Goal: Transaction & Acquisition: Purchase product/service

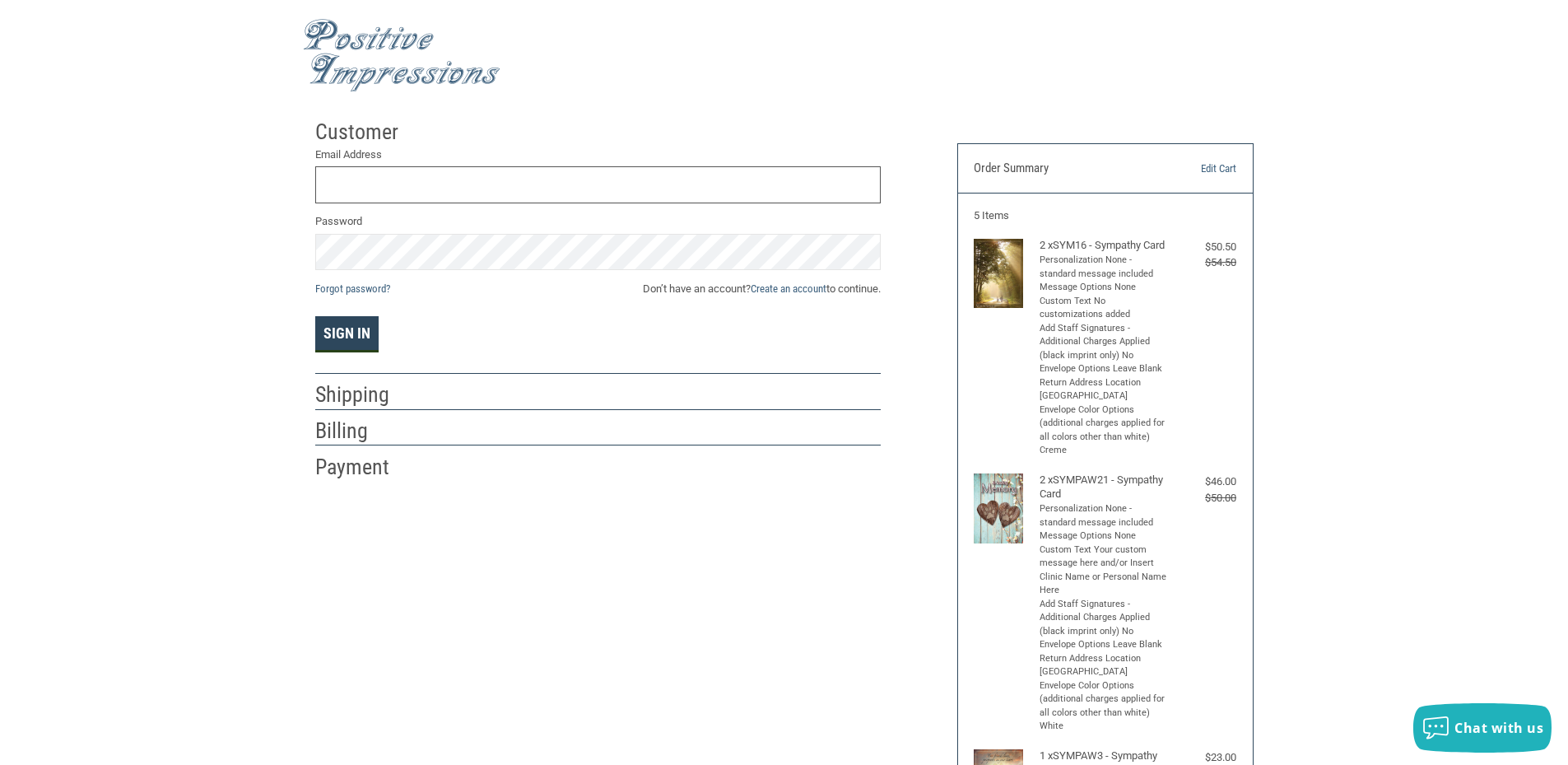
type input "[EMAIL_ADDRESS][DOMAIN_NAME]"
click at [344, 343] on button "Sign In" at bounding box center [346, 335] width 63 height 36
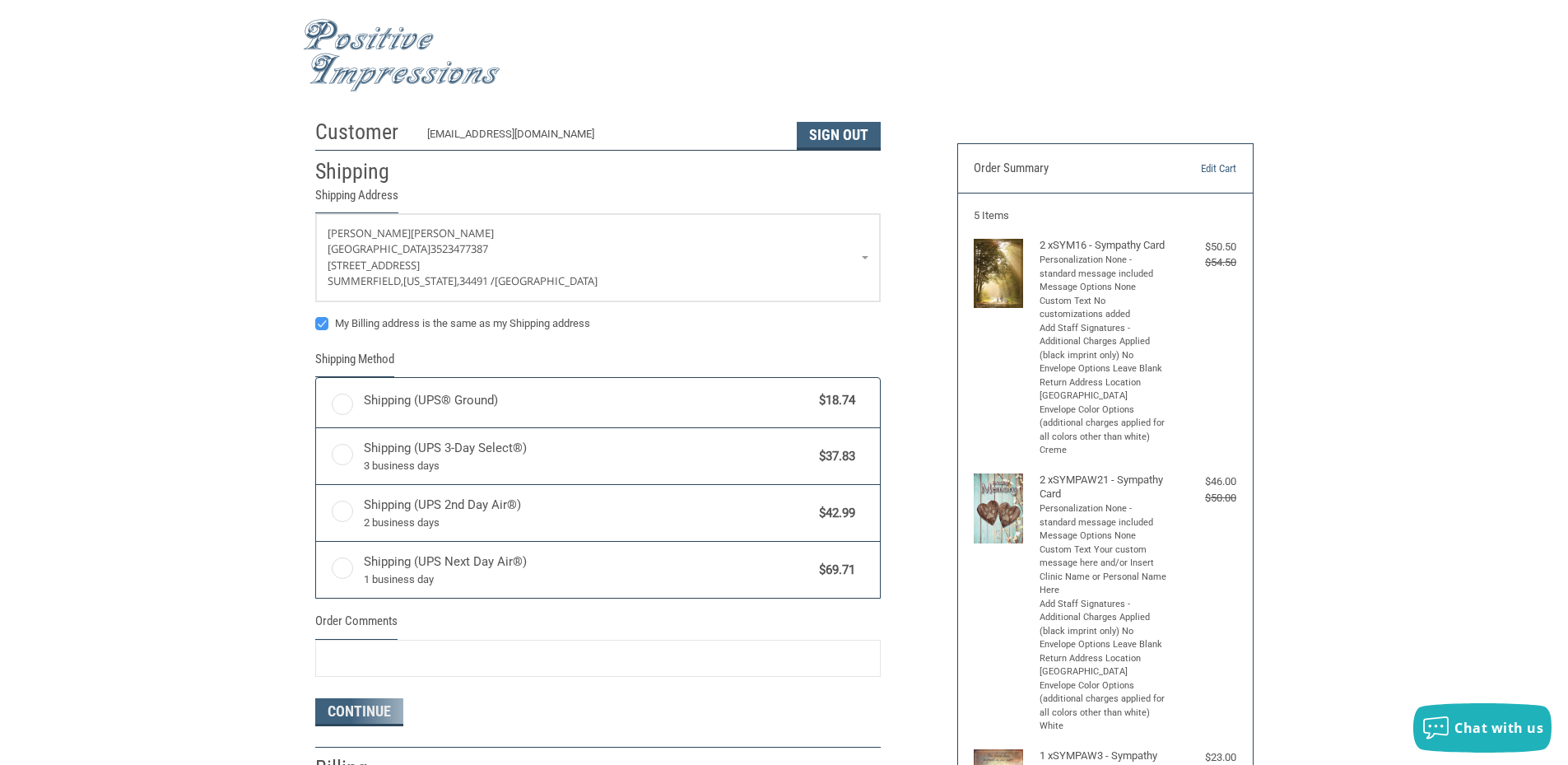
radio input "true"
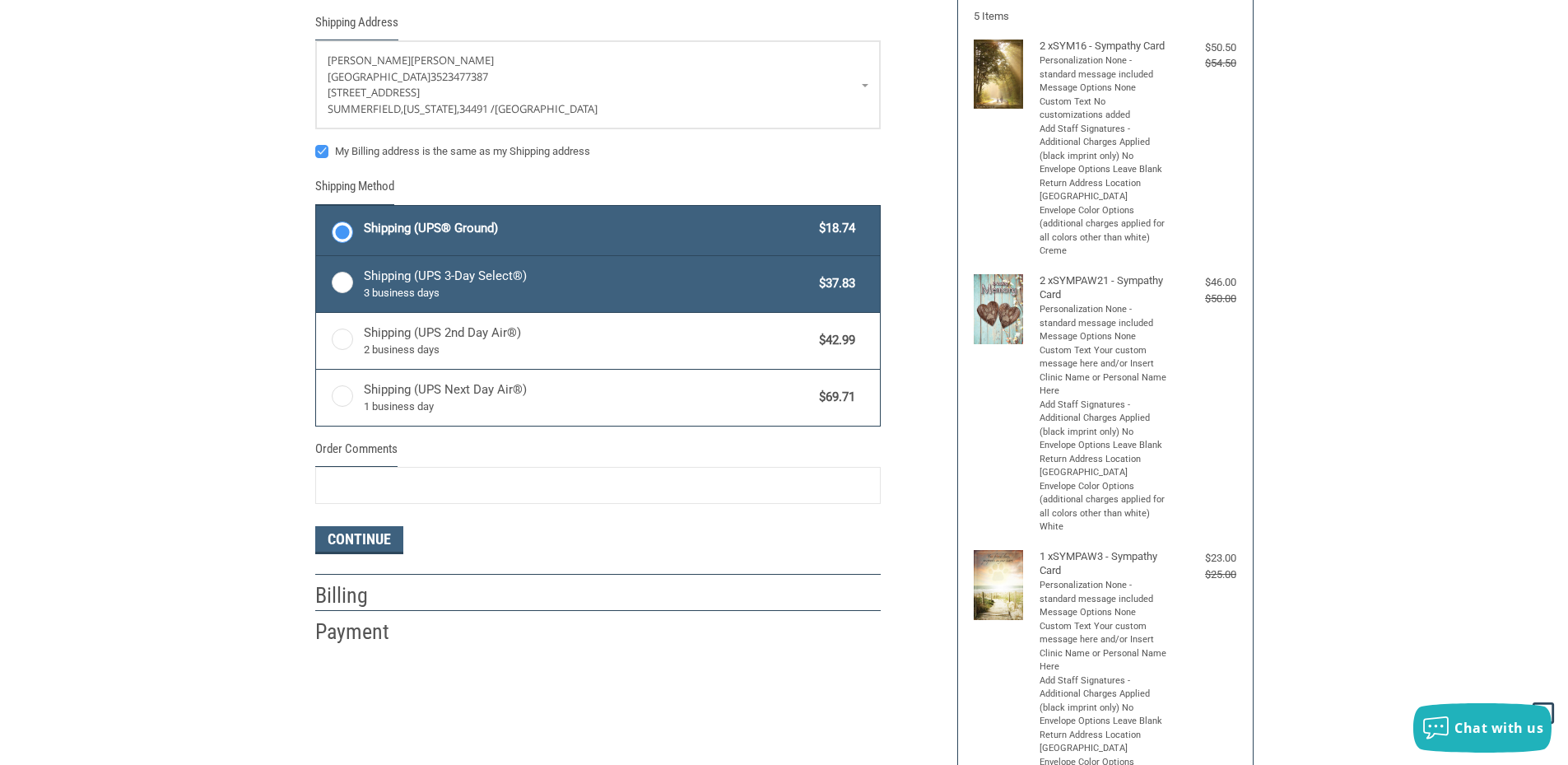
scroll to position [329, 0]
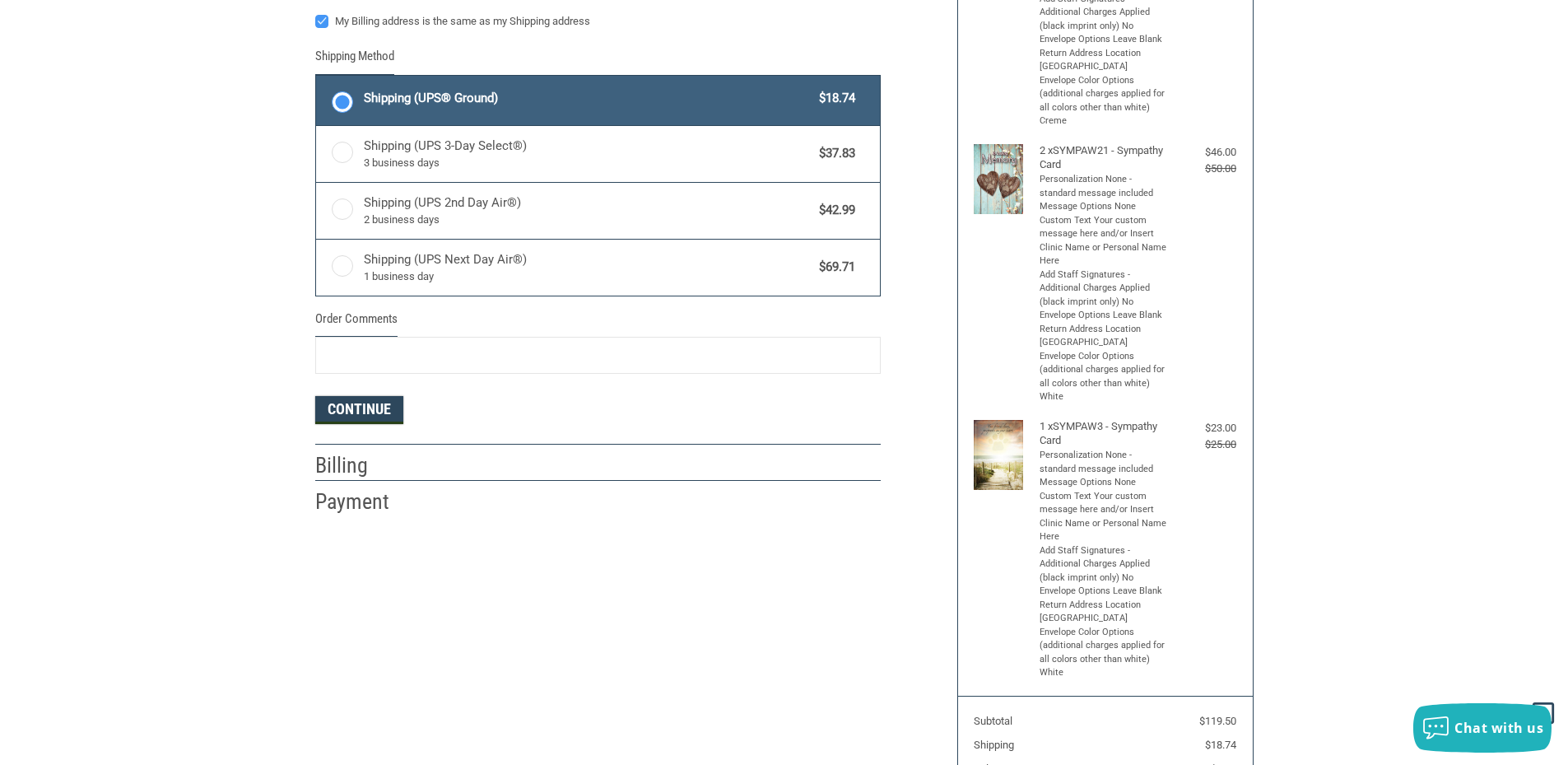
click at [352, 410] on button "Continue" at bounding box center [359, 410] width 88 height 28
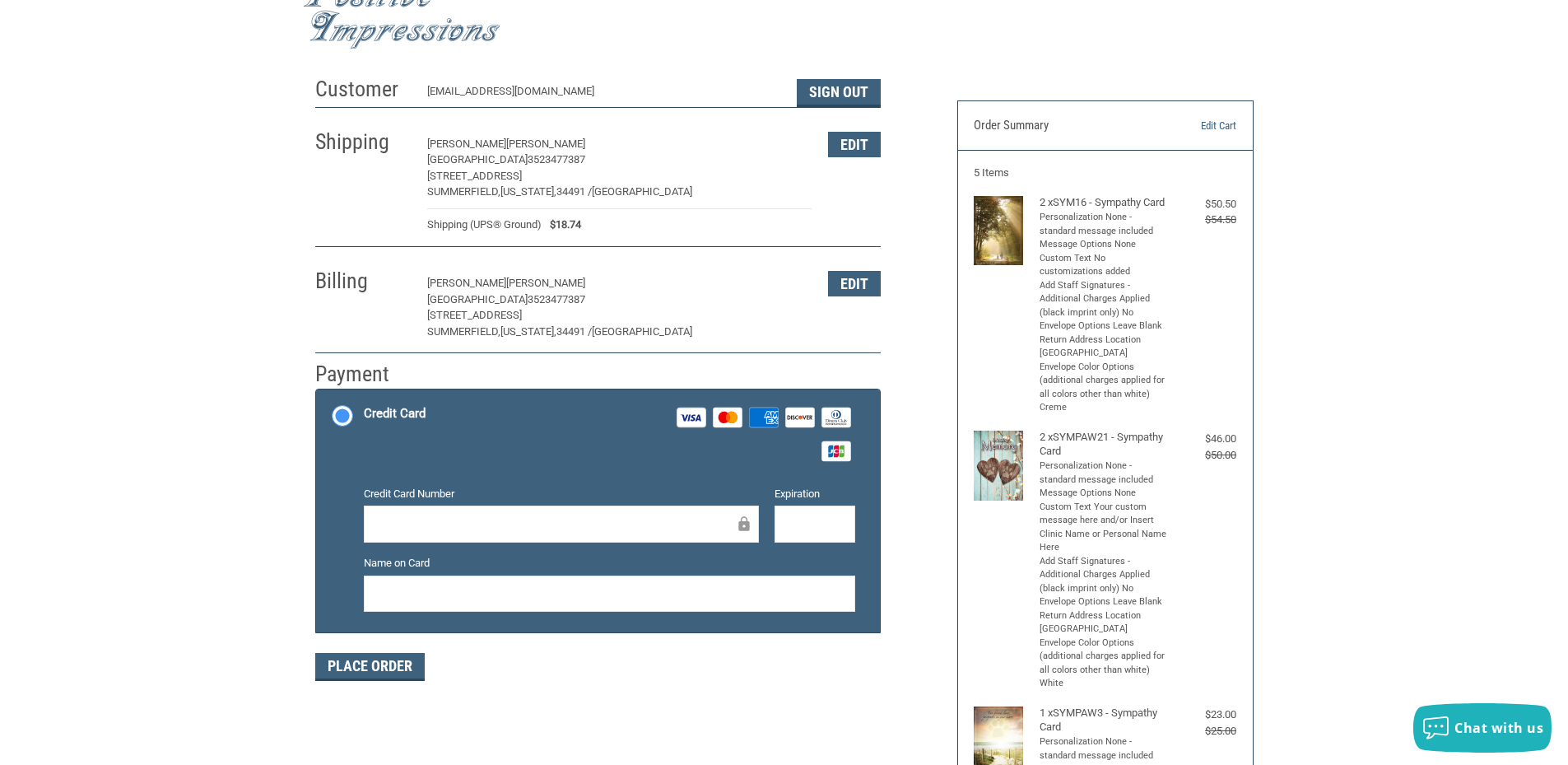
scroll to position [0, 0]
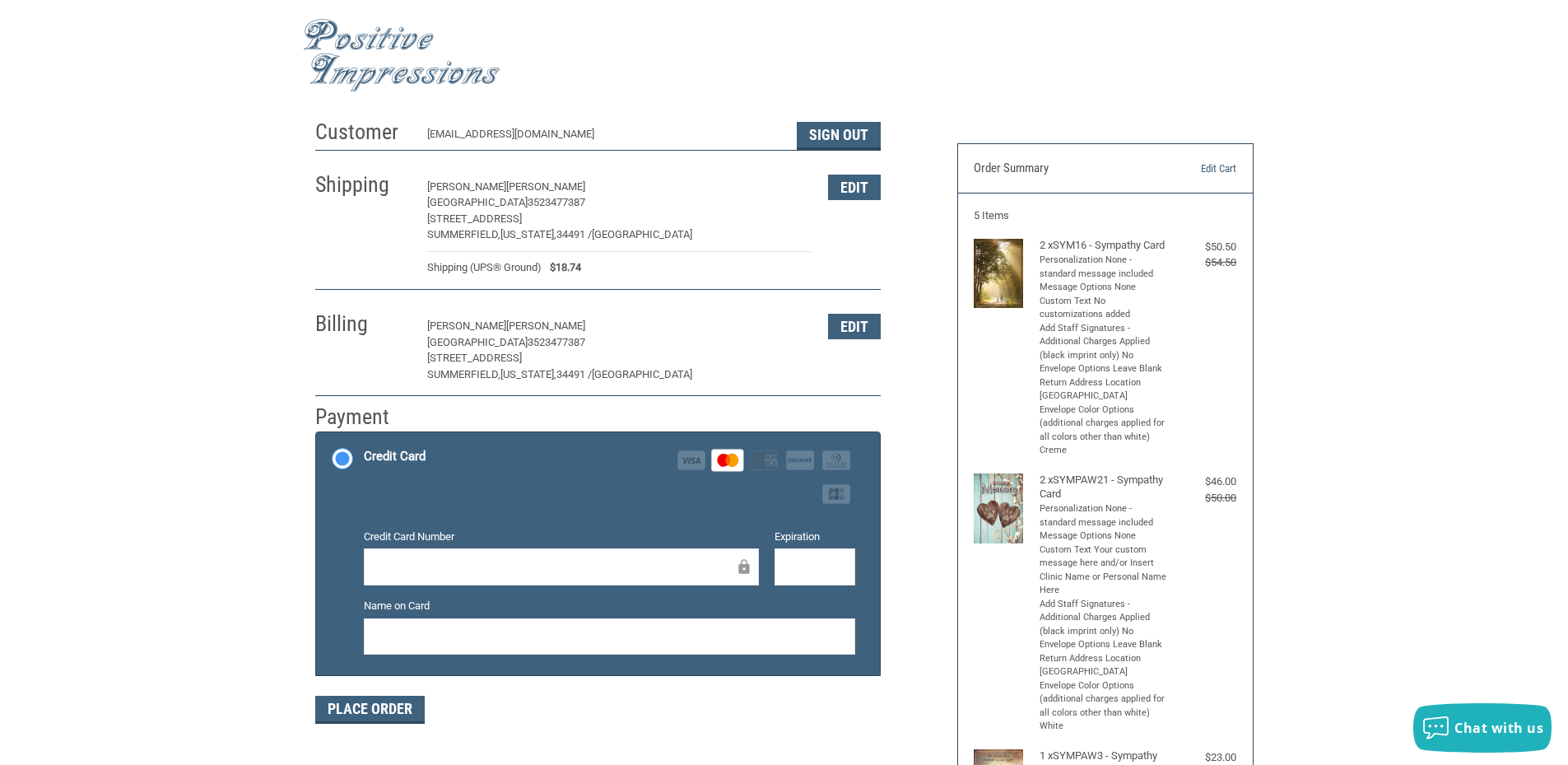
drag, startPoint x: 549, startPoint y: 649, endPoint x: 568, endPoint y: 646, distance: 19.2
click at [559, 650] on div at bounding box center [609, 637] width 492 height 37
click at [384, 707] on button "Place Order" at bounding box center [370, 710] width 110 height 28
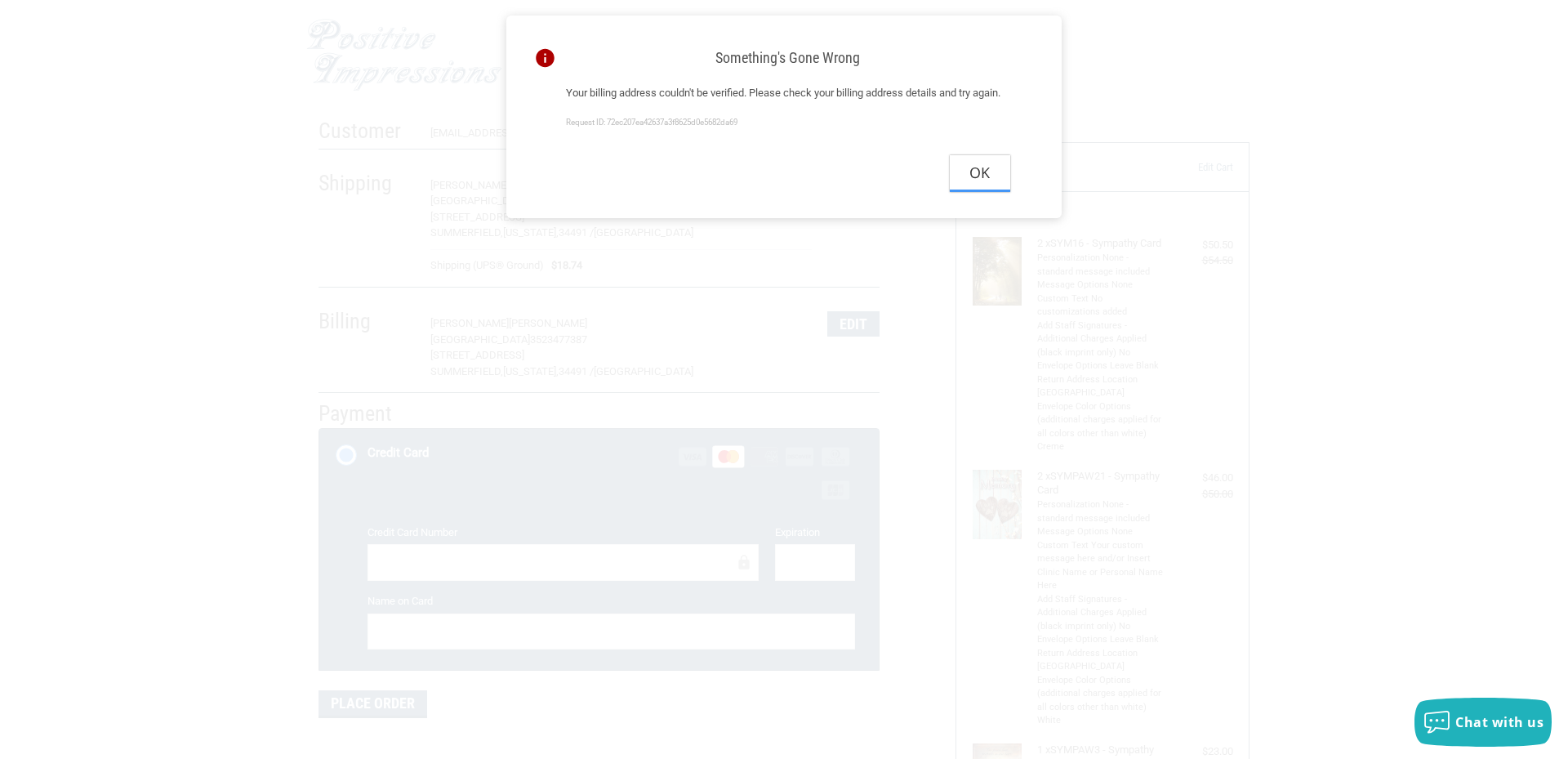
click at [972, 192] on button "Ok" at bounding box center [980, 173] width 61 height 37
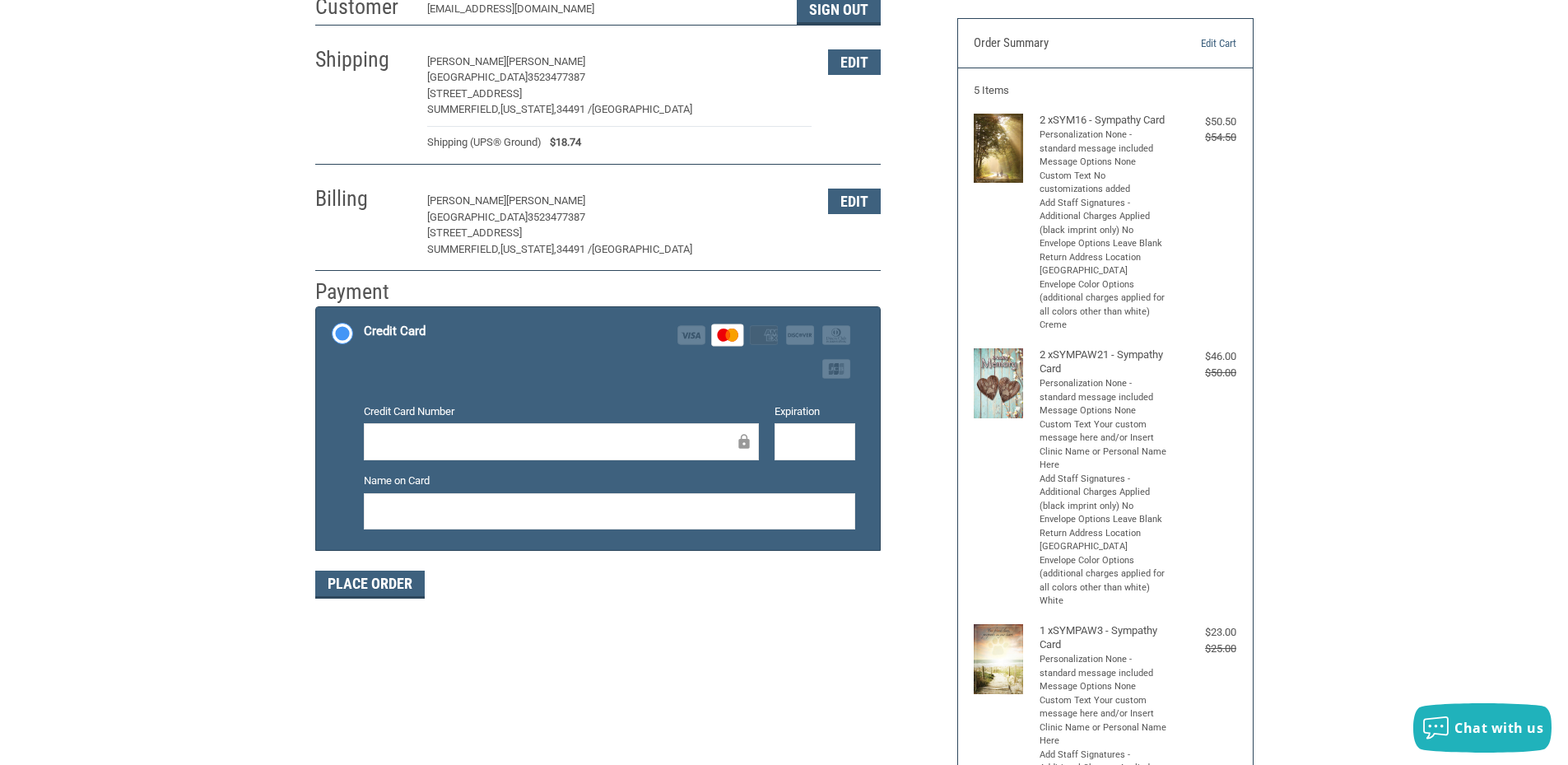
scroll to position [165, 0]
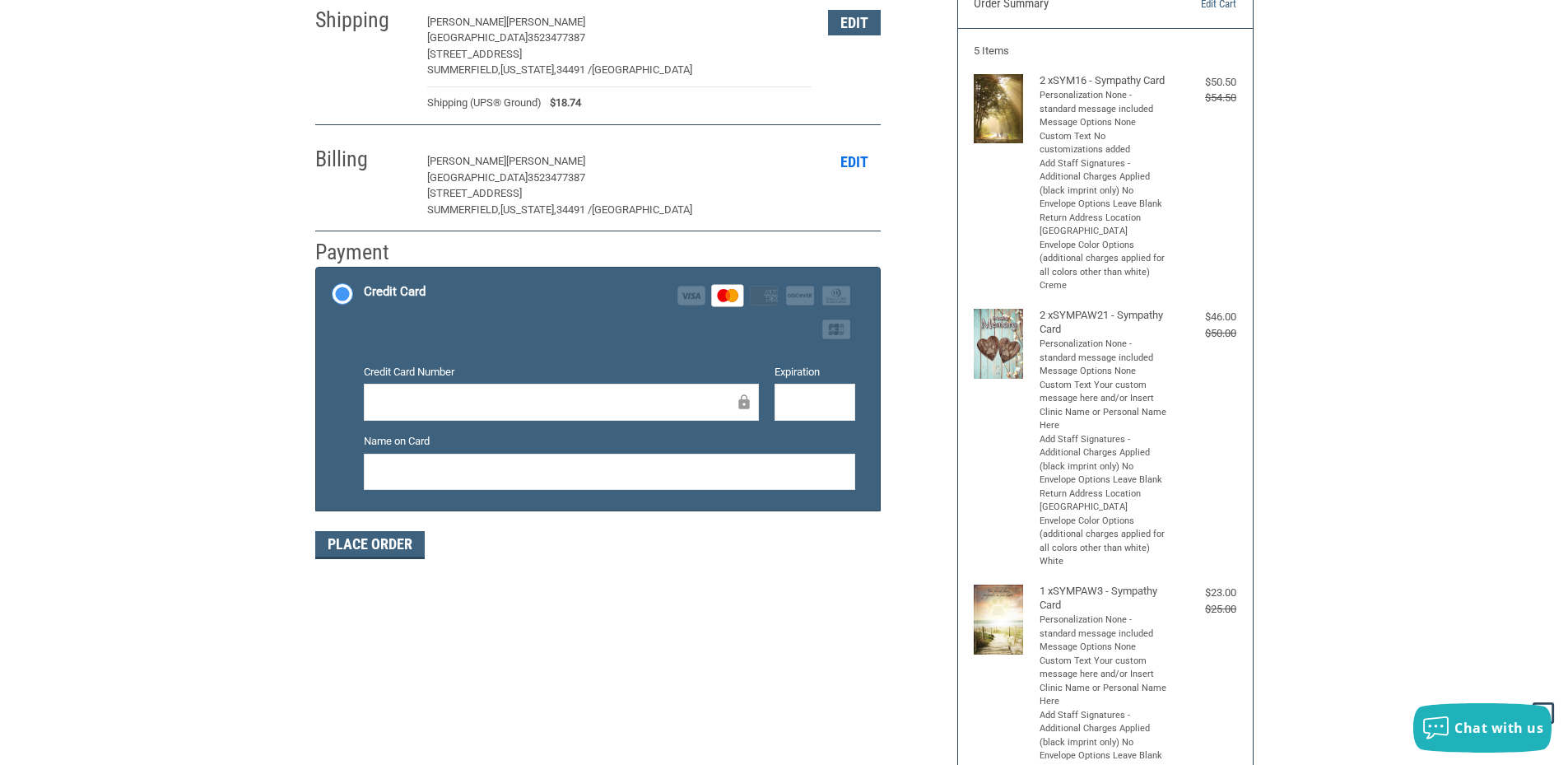
click at [832, 172] on button "Edit" at bounding box center [854, 162] width 53 height 26
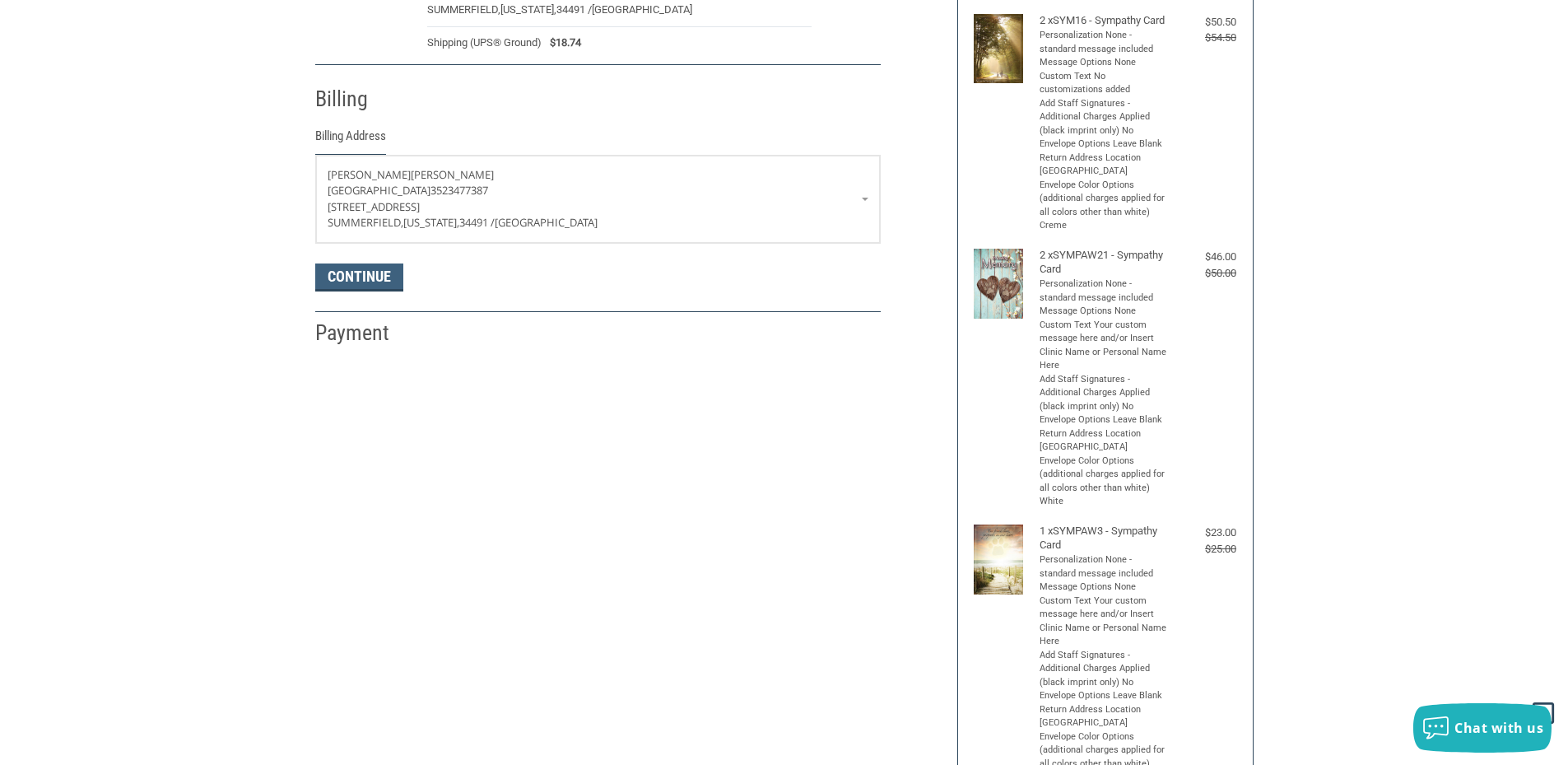
scroll to position [290, 0]
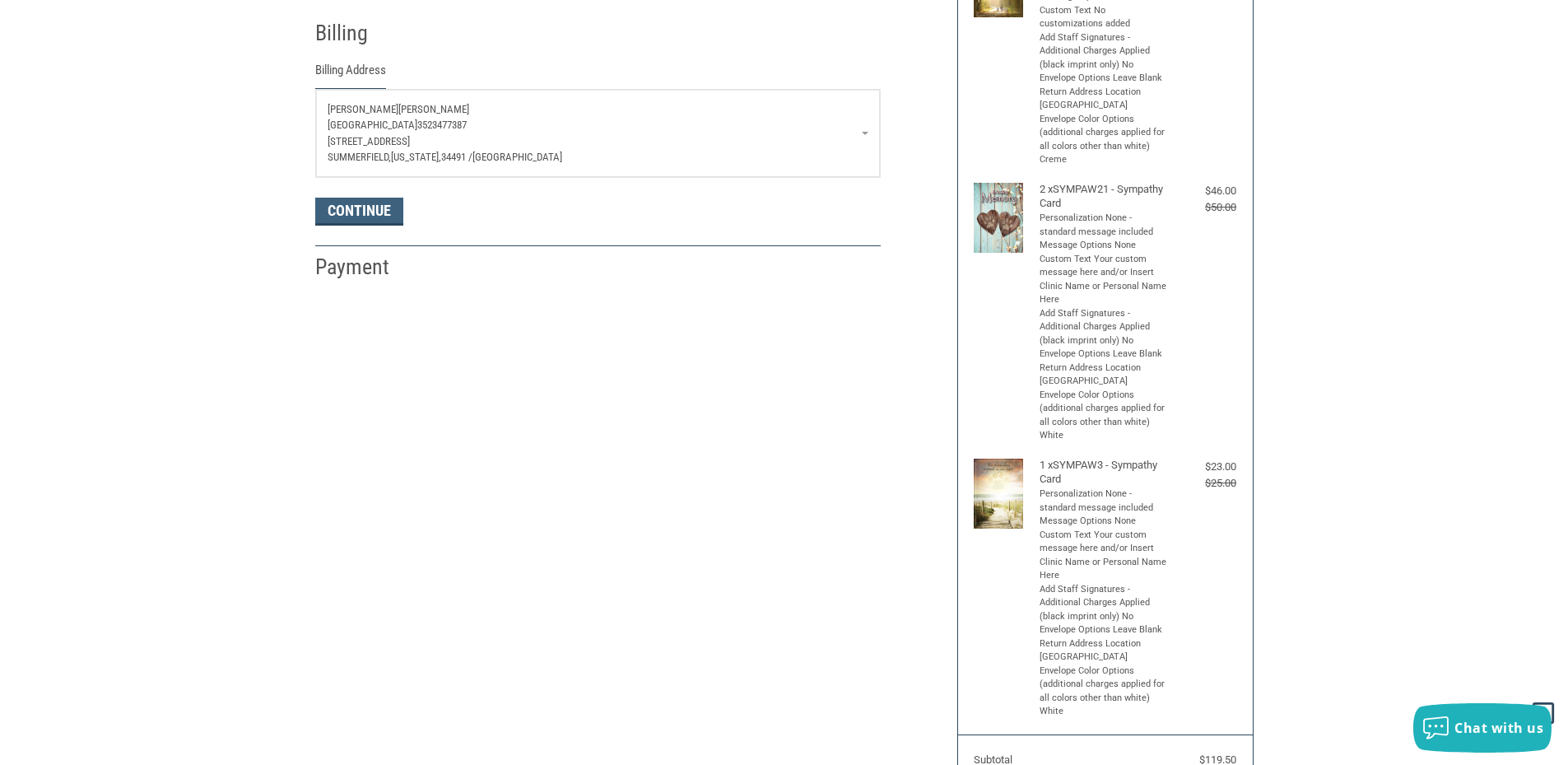
click at [452, 159] on span "34491 /" at bounding box center [457, 156] width 31 height 12
click at [453, 156] on span "34491 /" at bounding box center [457, 156] width 31 height 12
click at [479, 143] on p "[STREET_ADDRESS]" at bounding box center [598, 141] width 541 height 16
click at [488, 158] on span "[GEOGRAPHIC_DATA]" at bounding box center [517, 156] width 90 height 12
click at [371, 215] on button "Continue" at bounding box center [359, 212] width 88 height 28
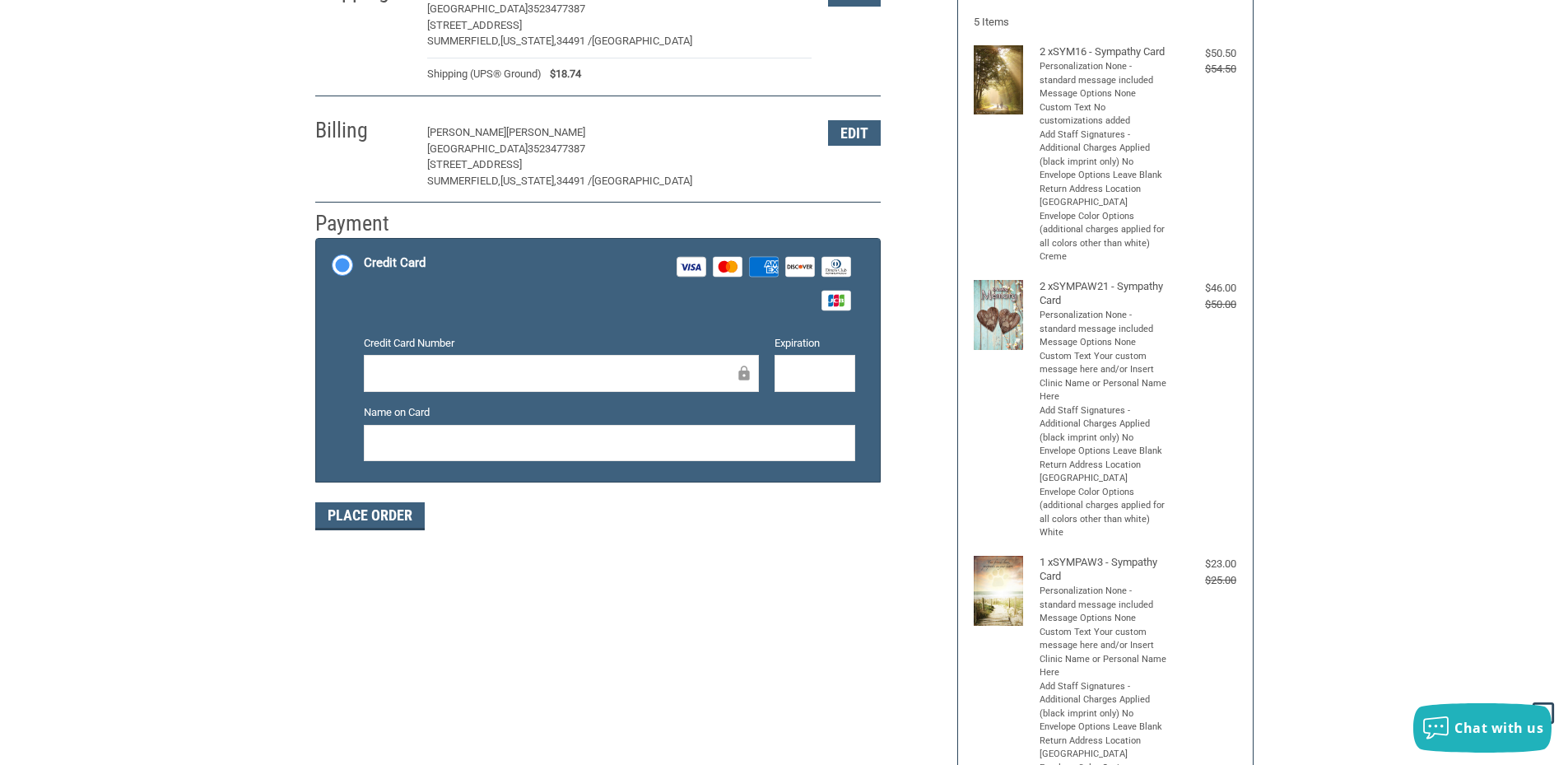
scroll to position [165, 0]
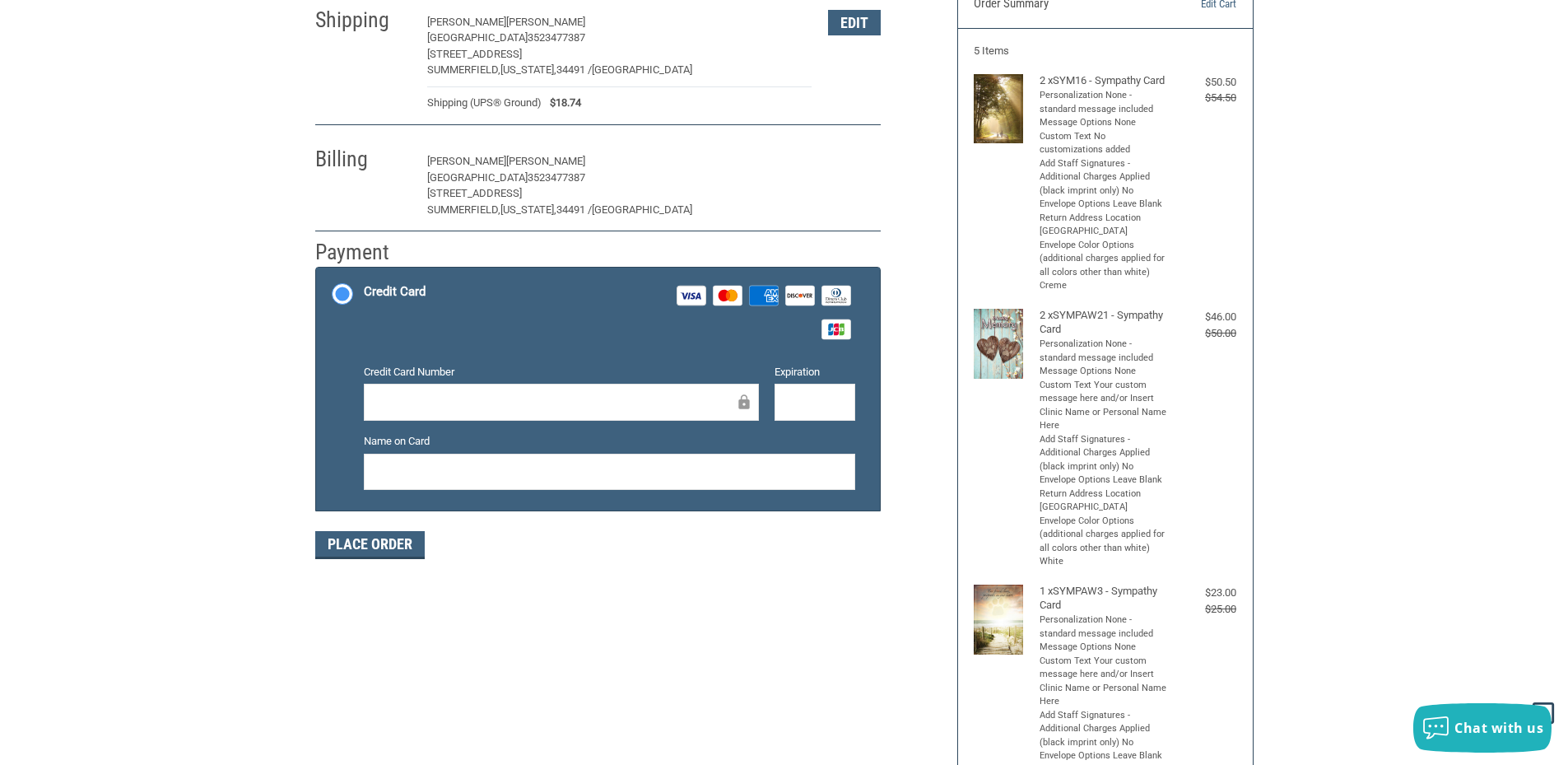
click at [873, 171] on button "Edit" at bounding box center [854, 162] width 53 height 26
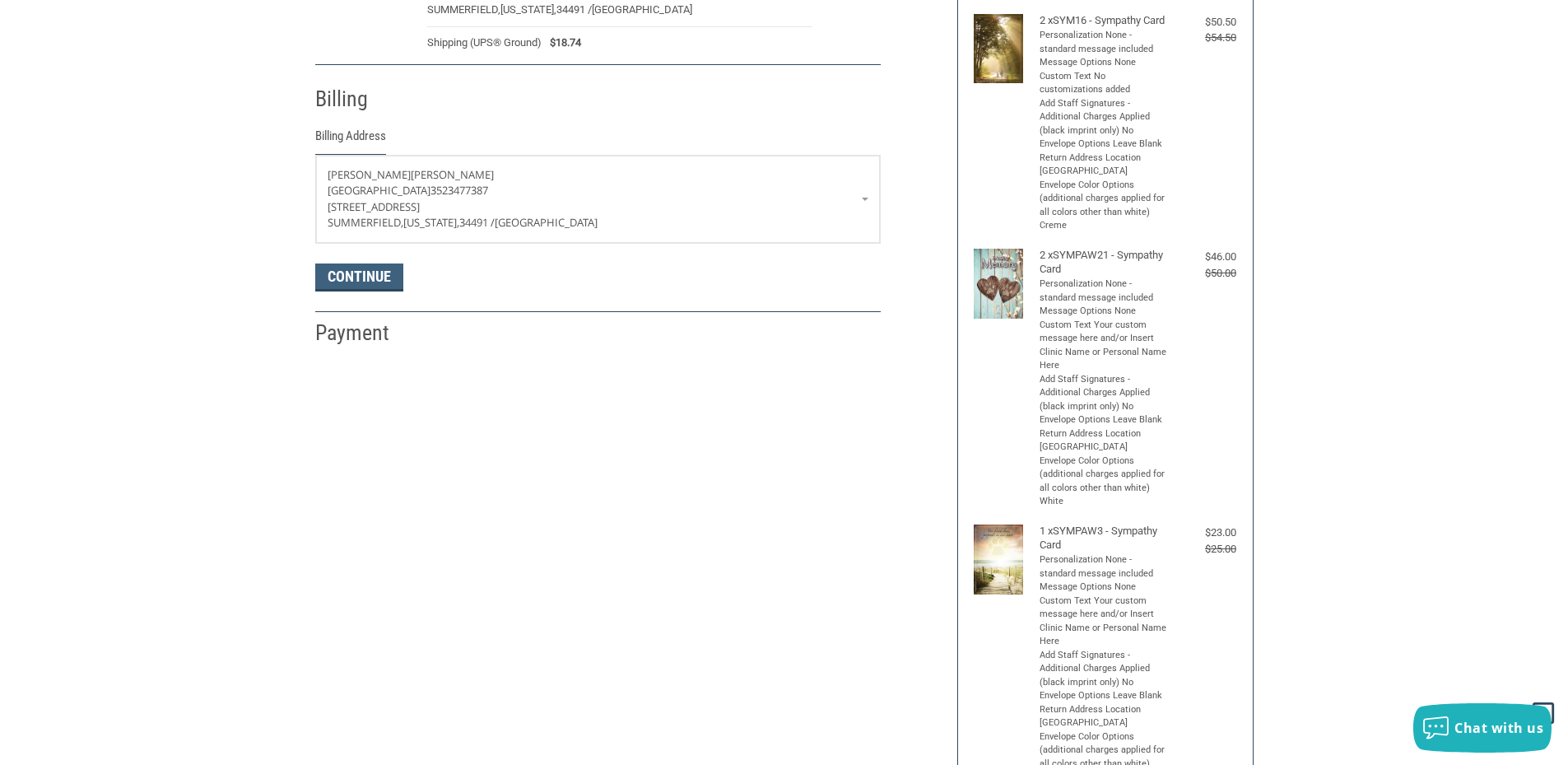
scroll to position [290, 0]
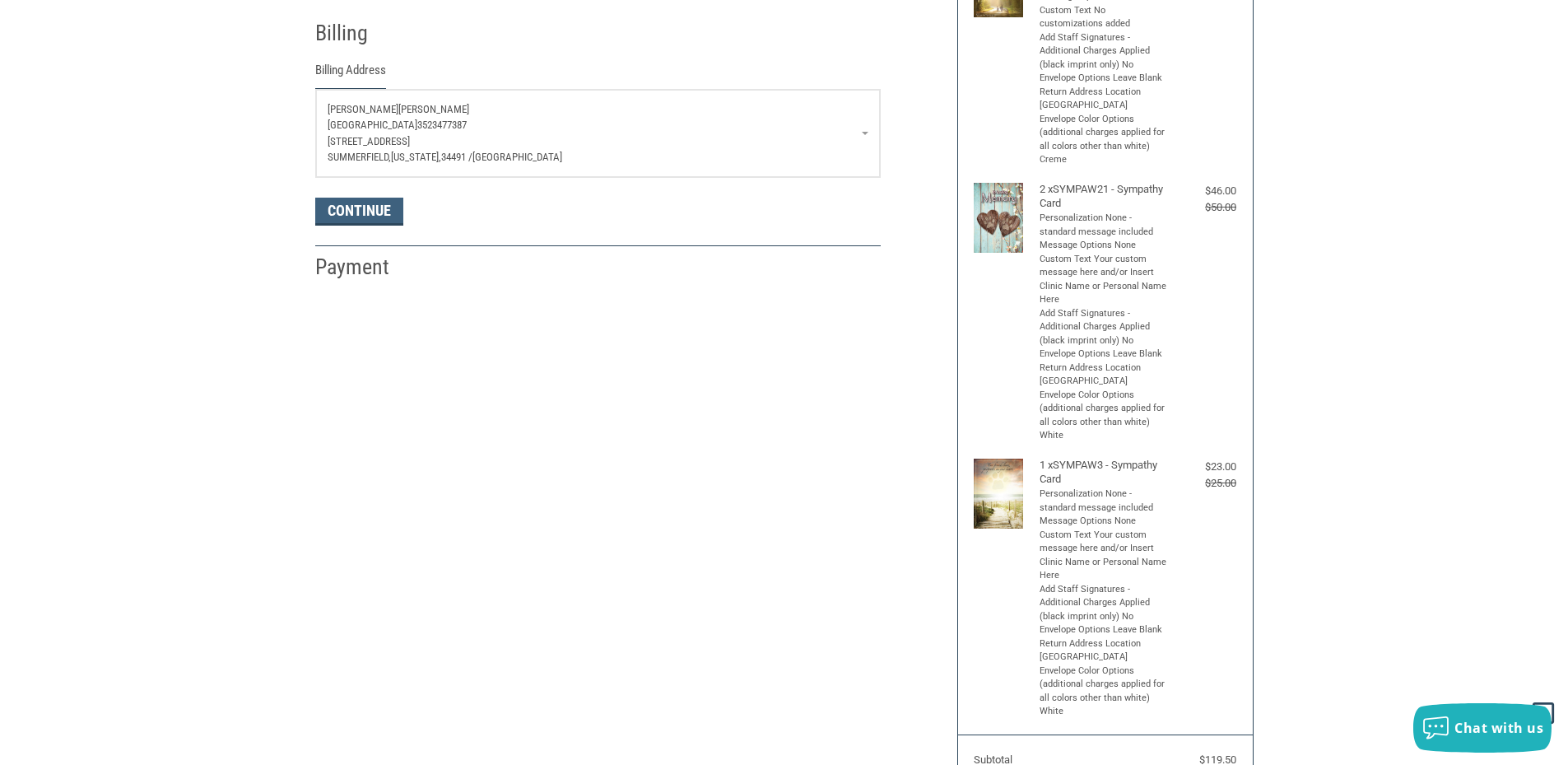
click at [343, 144] on span "[STREET_ADDRESS]" at bounding box center [368, 141] width 82 height 12
click at [353, 143] on span "[STREET_ADDRESS]" at bounding box center [368, 141] width 82 height 12
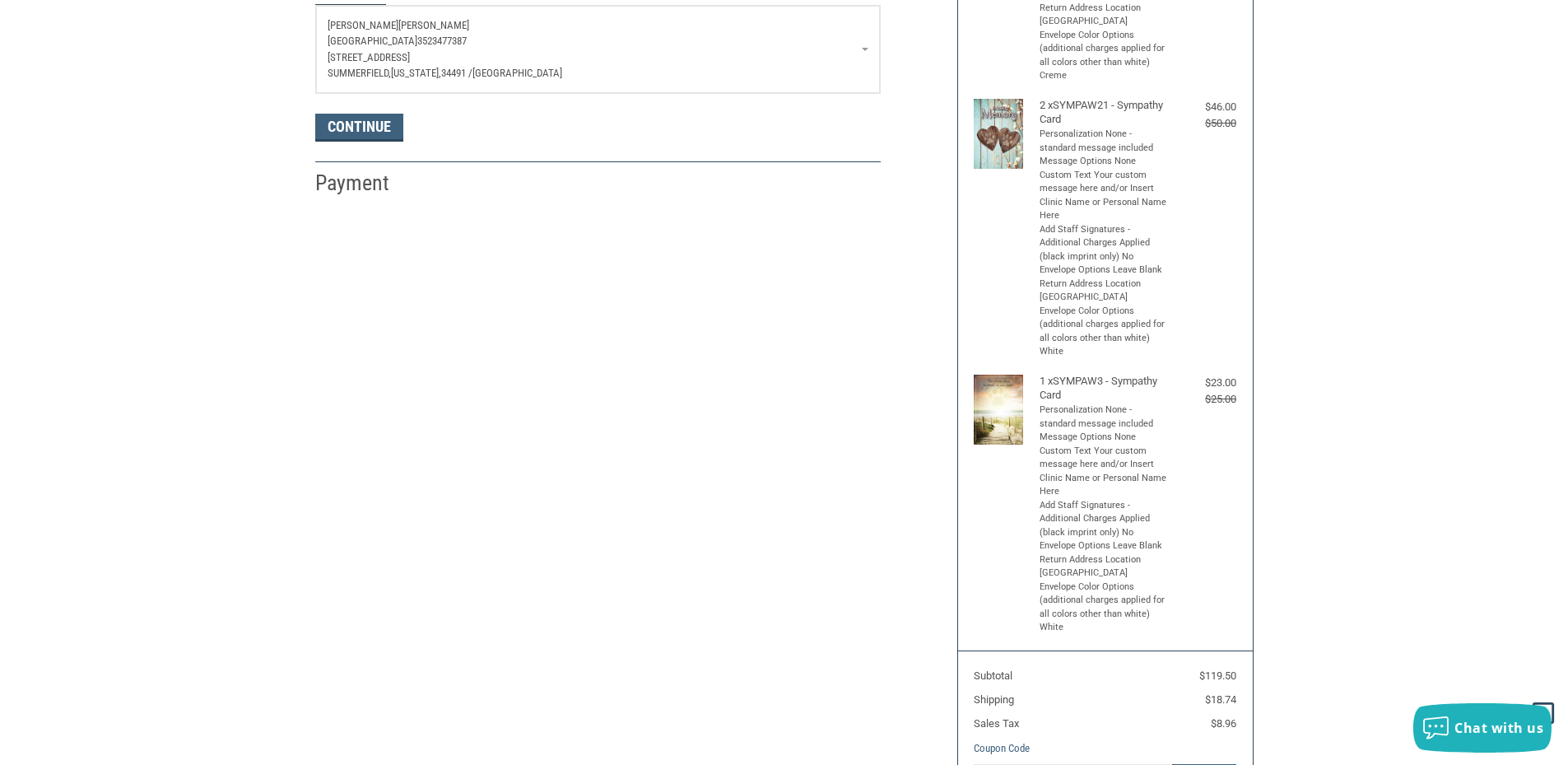
scroll to position [373, 0]
click at [375, 191] on h2 "Payment" at bounding box center [363, 184] width 96 height 27
click at [371, 134] on button "Continue" at bounding box center [359, 129] width 88 height 28
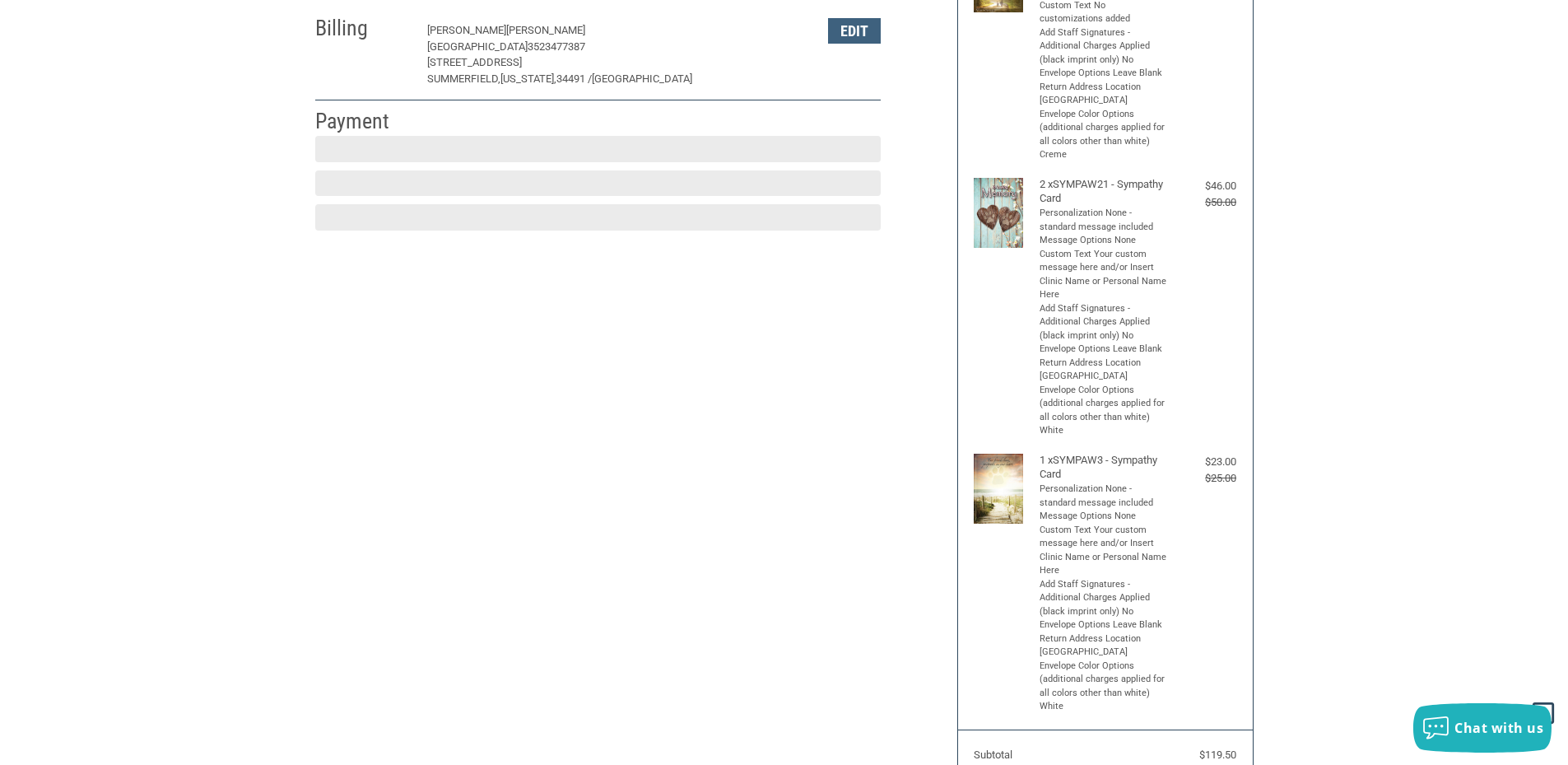
scroll to position [245, 0]
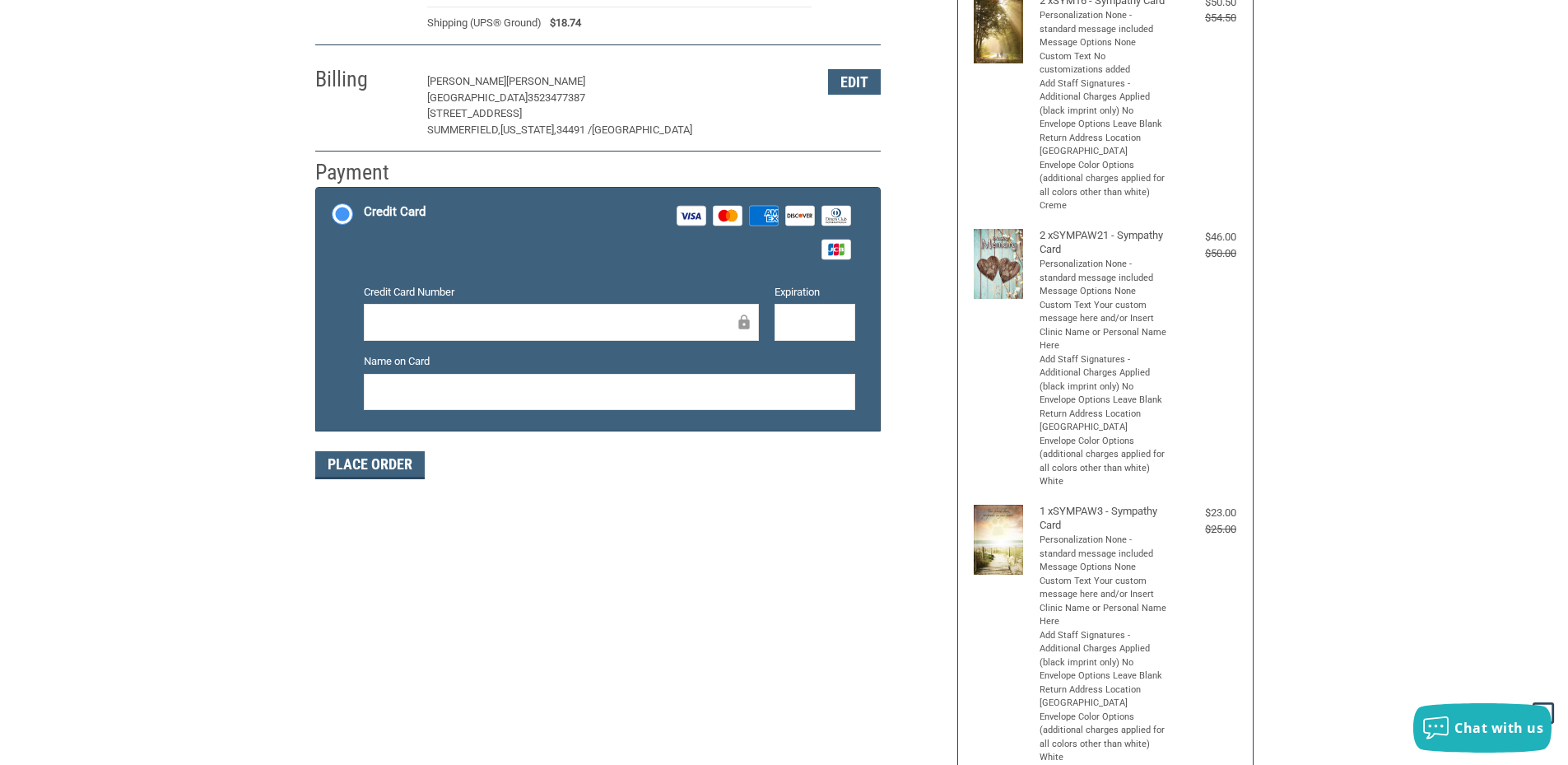
click at [411, 308] on div at bounding box center [561, 322] width 395 height 37
click at [781, 321] on div at bounding box center [815, 322] width 80 height 37
click at [352, 470] on button "Place Order" at bounding box center [370, 465] width 110 height 28
click at [414, 465] on button "Place Order" at bounding box center [370, 465] width 110 height 28
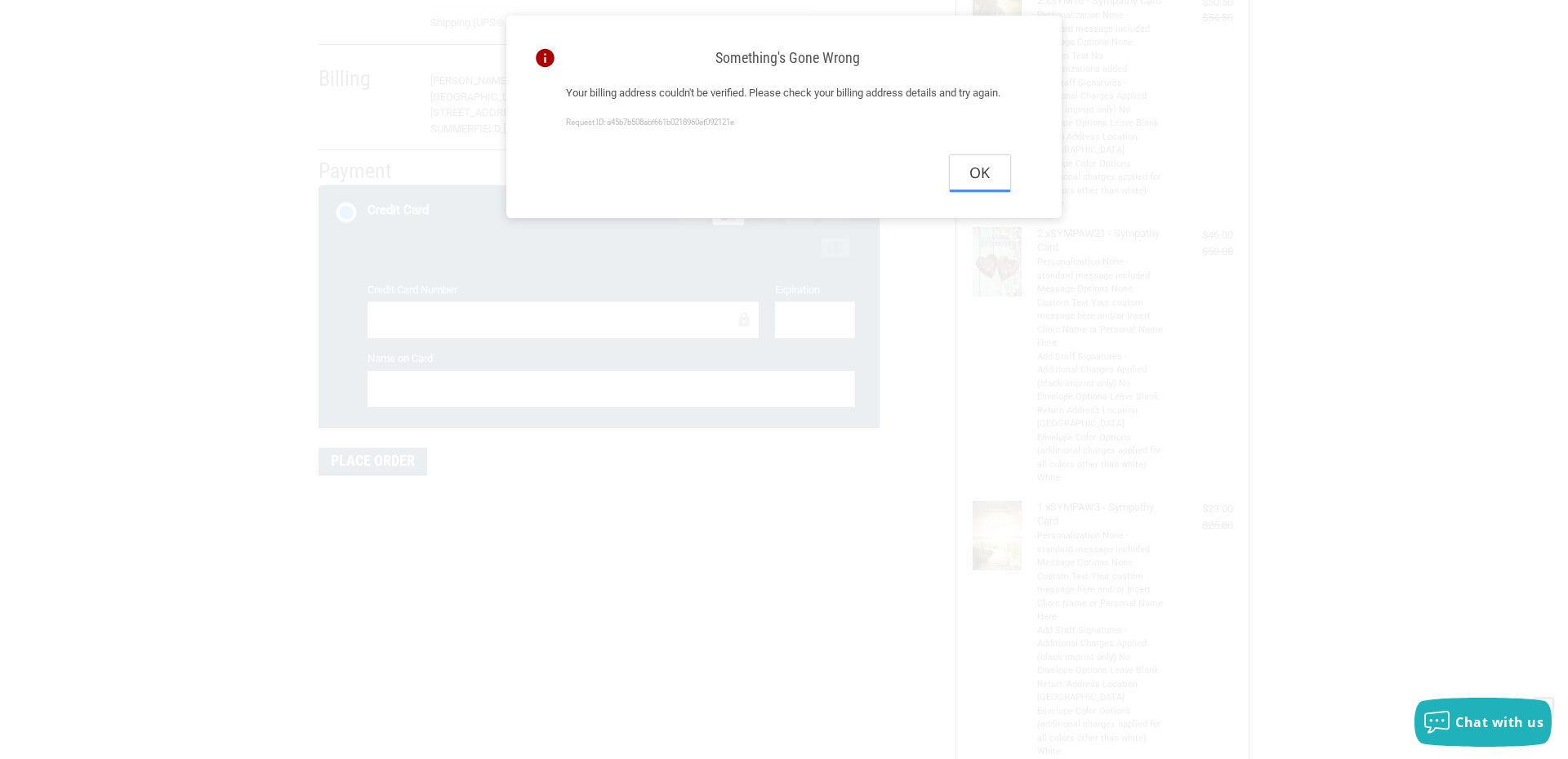
click at [988, 192] on button "Ok" at bounding box center [980, 173] width 61 height 37
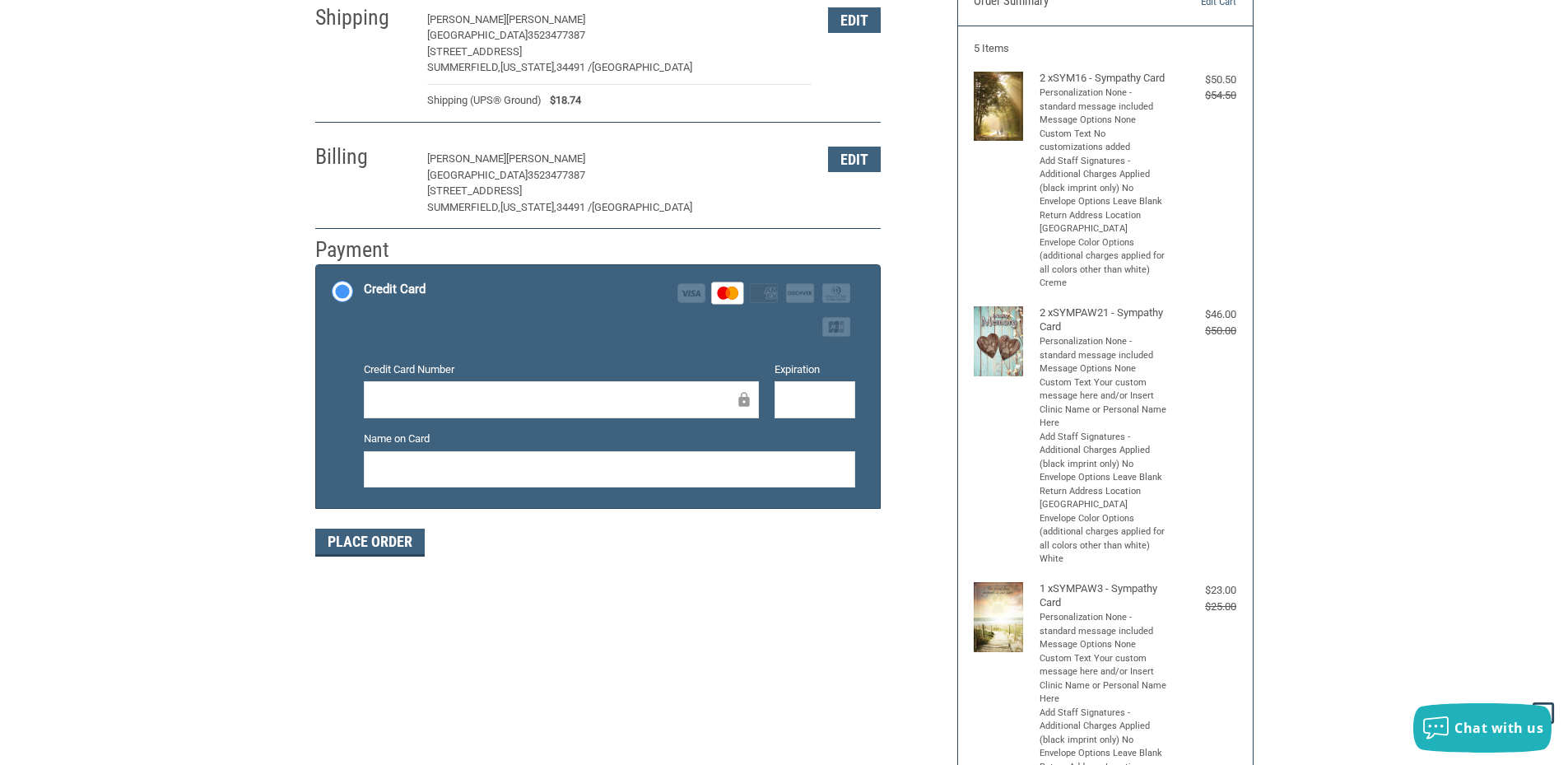
scroll to position [0, 0]
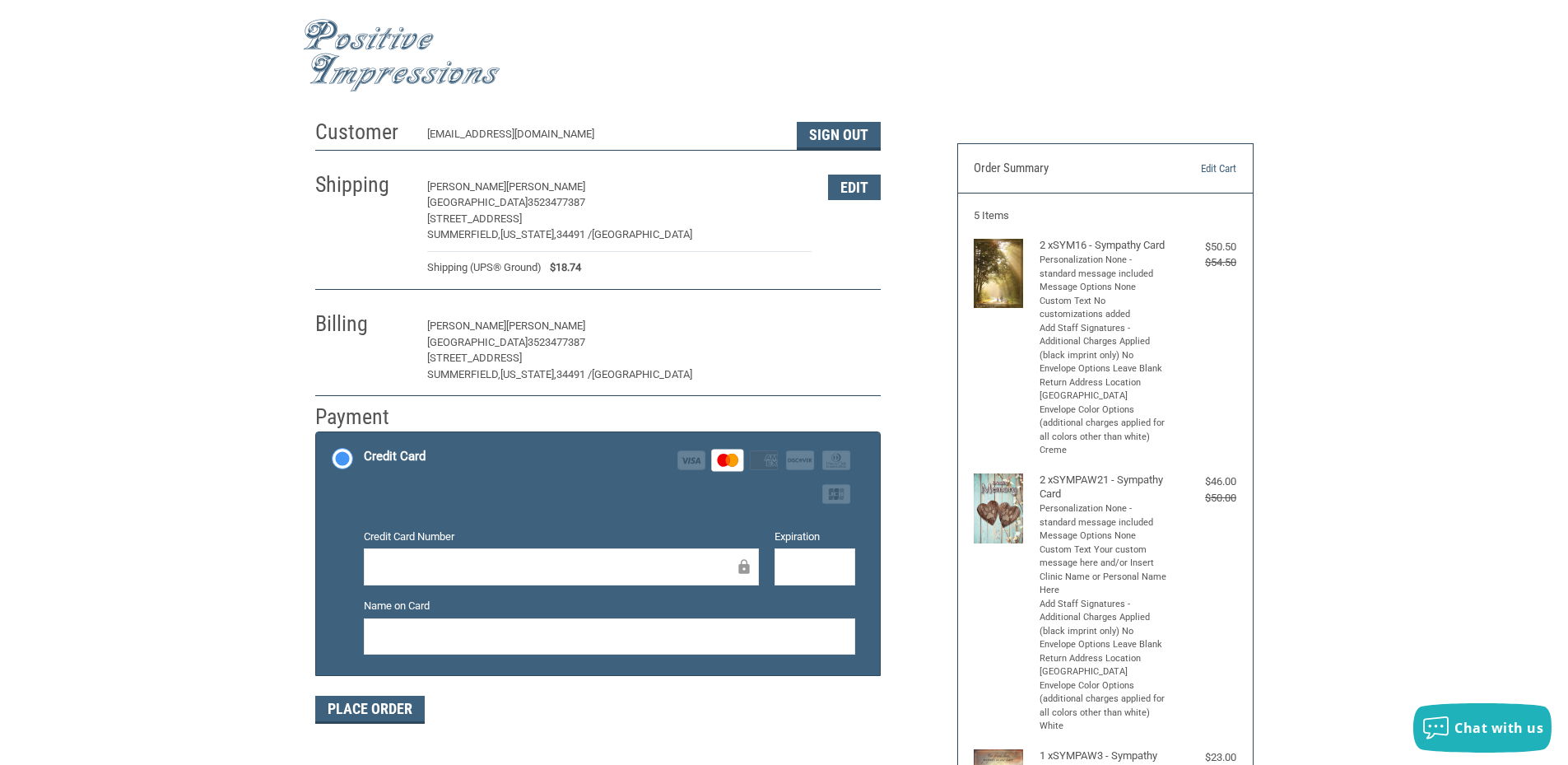
click at [854, 335] on button "Edit" at bounding box center [854, 327] width 53 height 26
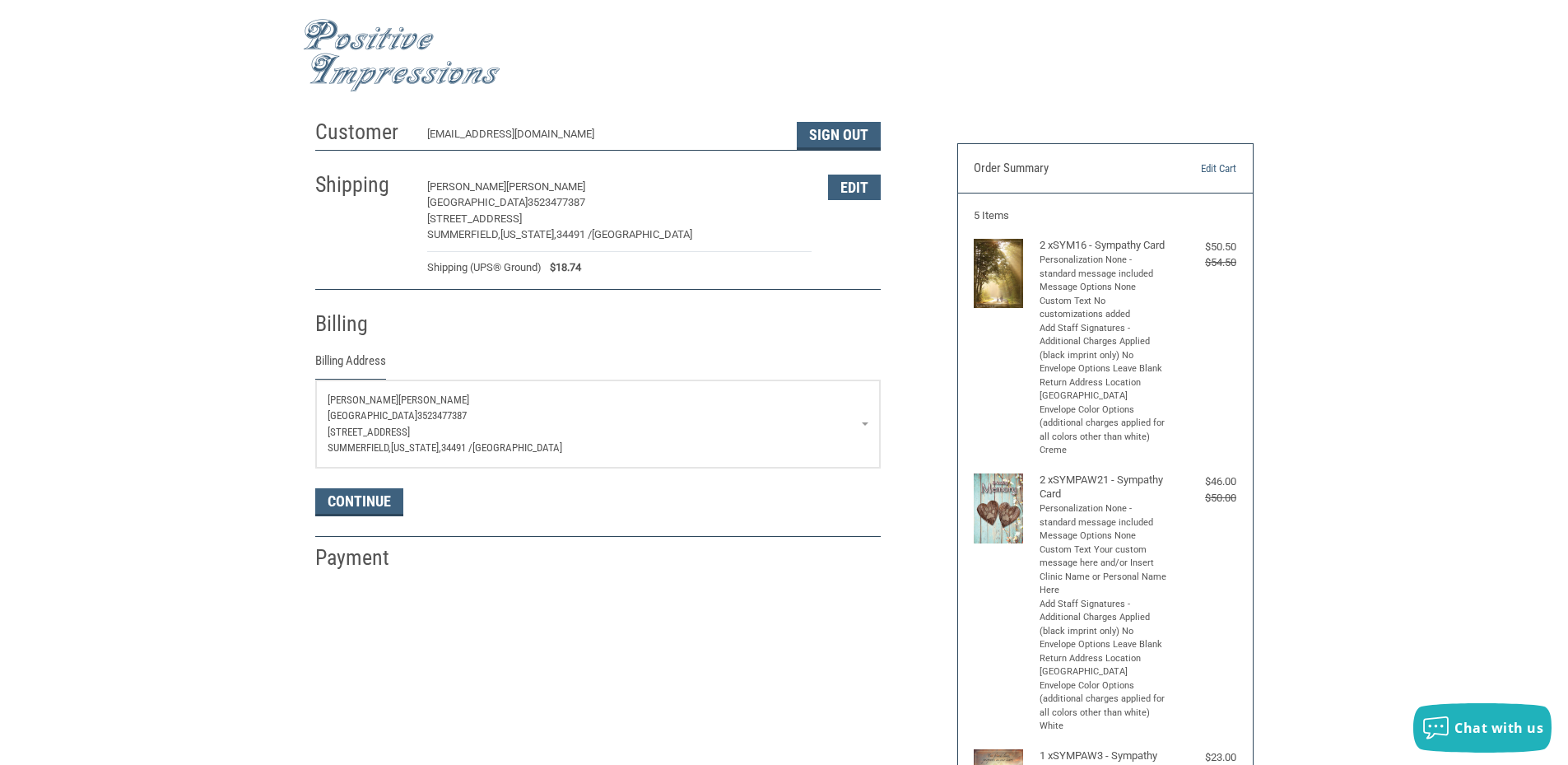
click at [380, 408] on p "[PERSON_NAME]" at bounding box center [598, 400] width 541 height 16
click at [467, 481] on link "Enter a new address" at bounding box center [597, 483] width 547 height 32
select select "US"
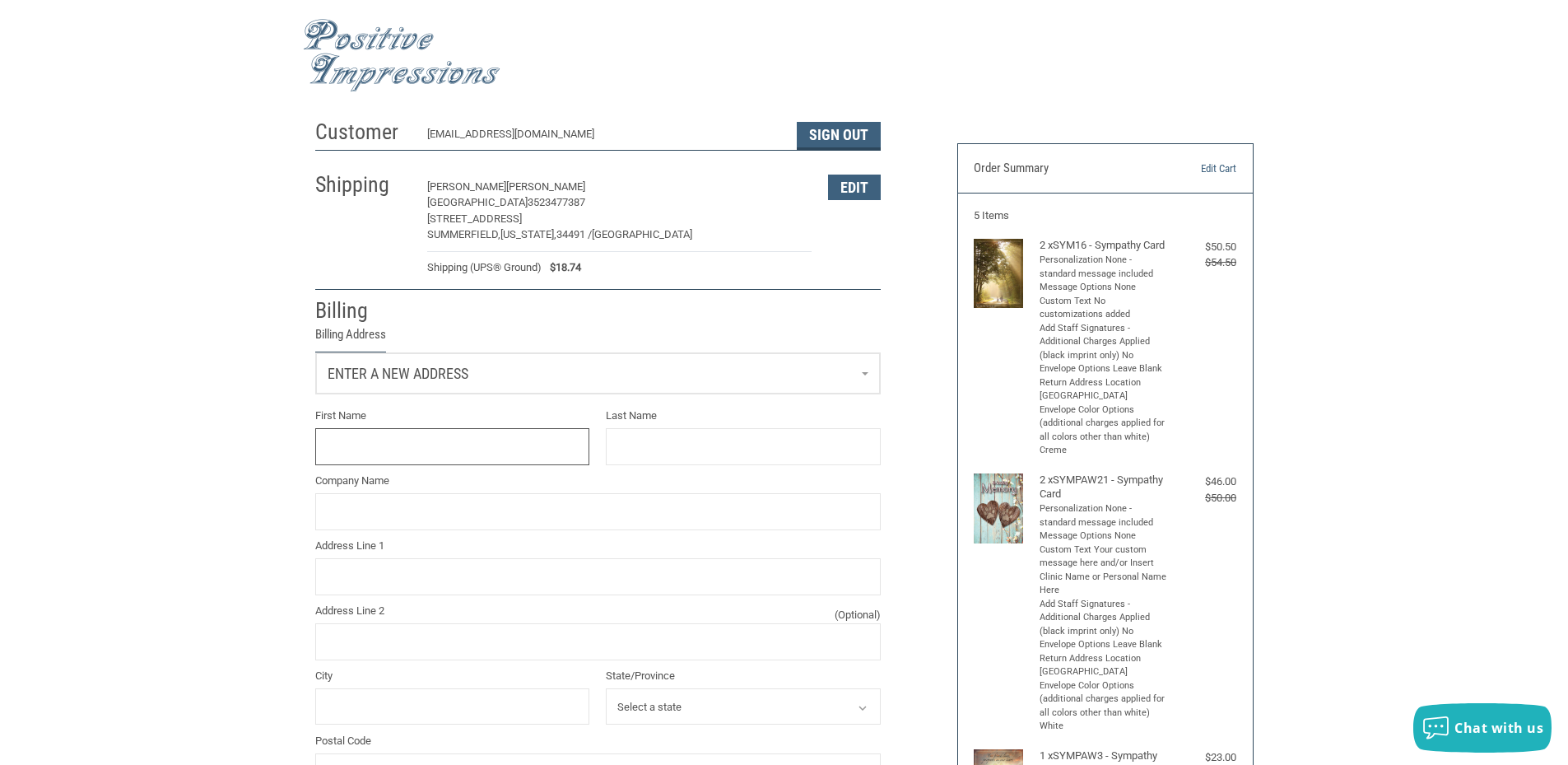
click at [400, 450] on input "First Name" at bounding box center [453, 446] width 275 height 37
type input "COUNTRY OAKS"
type input "VETERINARY CLINIC"
drag, startPoint x: 411, startPoint y: 452, endPoint x: 331, endPoint y: 445, distance: 80.3
click at [333, 446] on input "COUNTRY OAKS" at bounding box center [453, 446] width 275 height 37
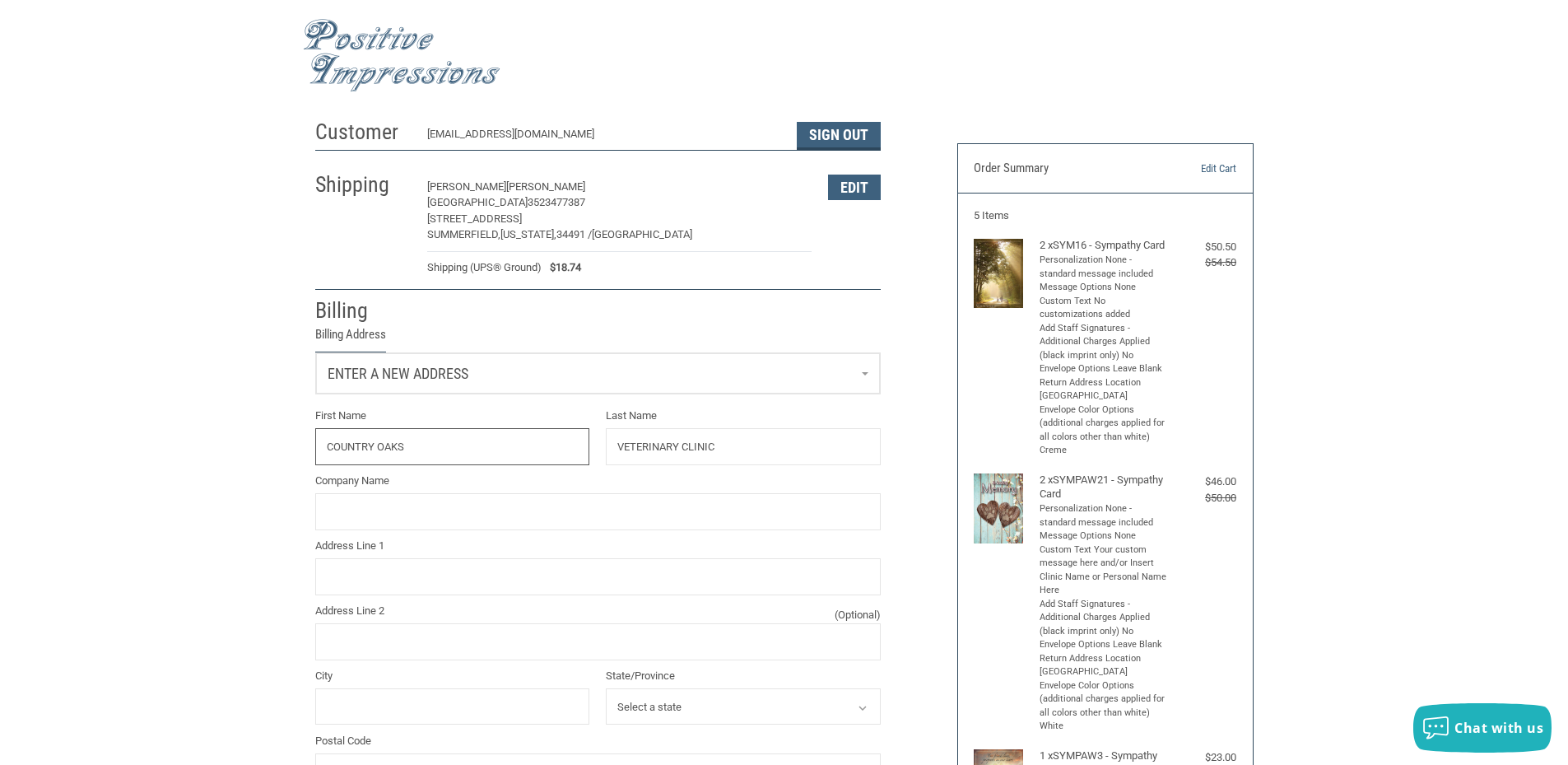
click at [329, 445] on input "COUNTRY OAKS" at bounding box center [453, 446] width 275 height 37
type input "C"
type input "[PERSON_NAME]"
type input "COUNTRY OAKS VETERINARY CLINIC"
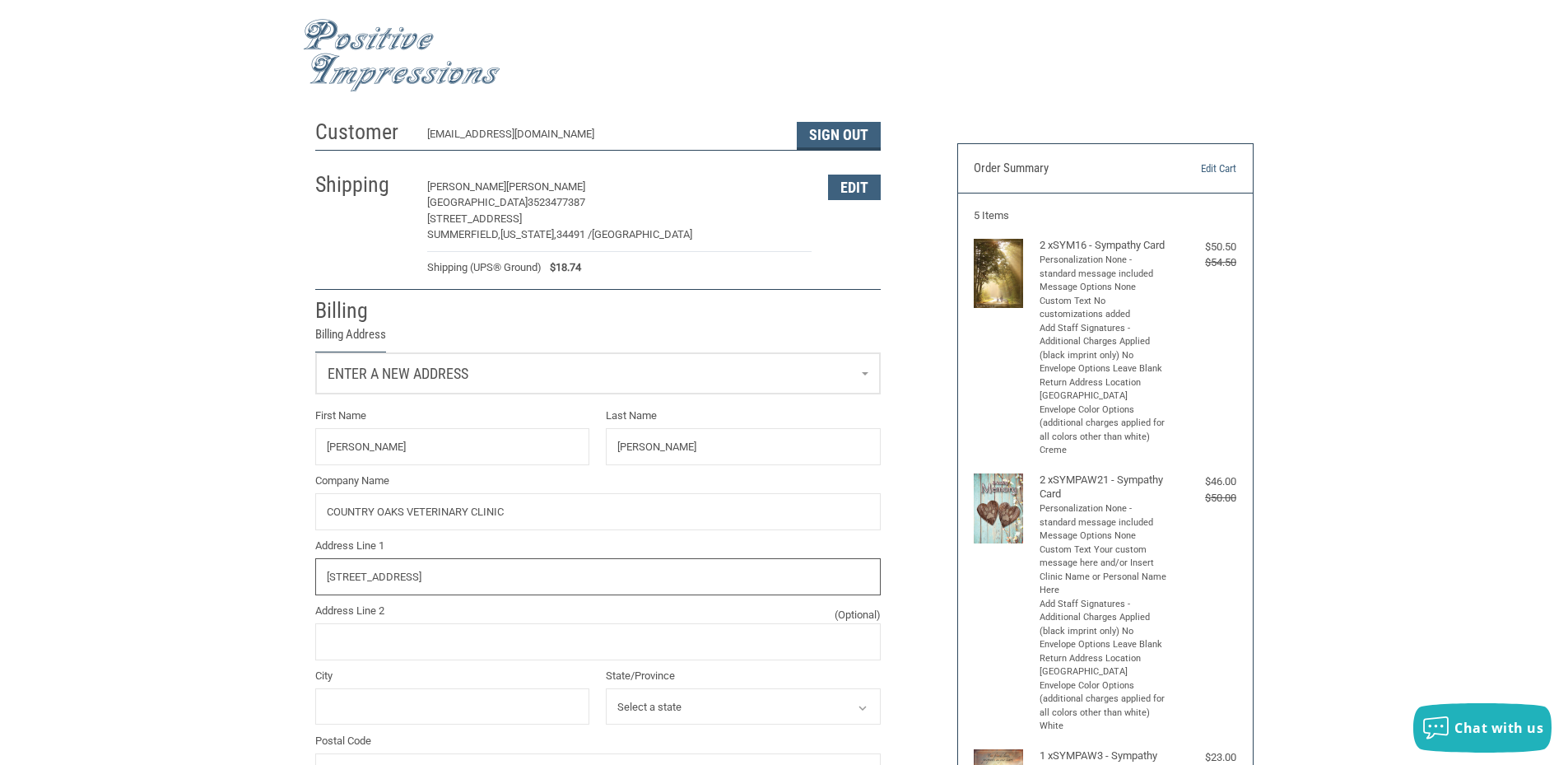
type input "[STREET_ADDRESS]"
click at [448, 712] on input "City" at bounding box center [453, 707] width 275 height 37
type input "OCALA"
click at [673, 714] on select "Select a state [US_STATE] [US_STATE] [US_STATE] [US_STATE] [US_STATE] Armed For…" at bounding box center [743, 707] width 275 height 37
select select "FL"
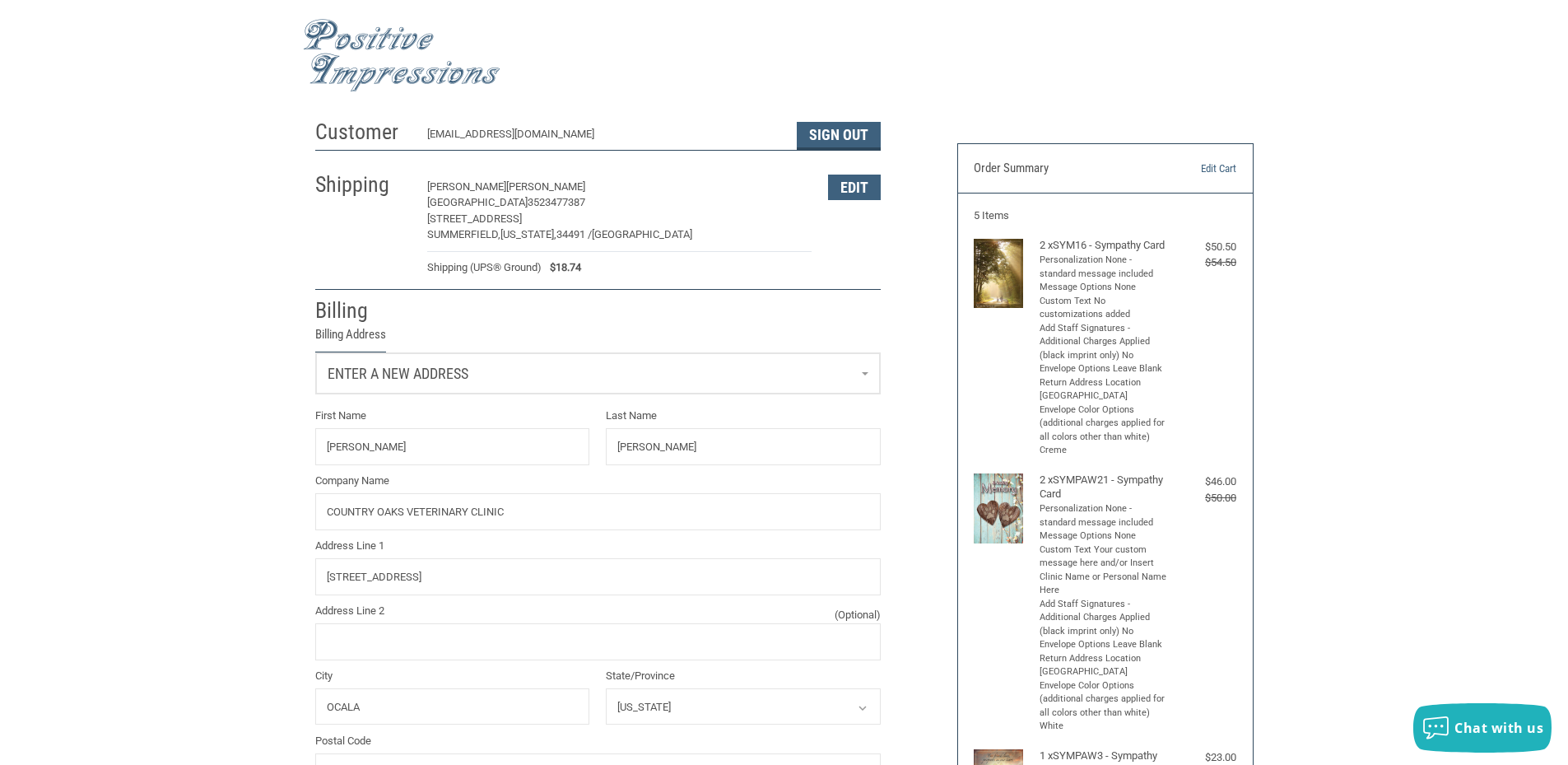
click at [606, 691] on select "Select a state [US_STATE] [US_STATE] [US_STATE] [US_STATE] [US_STATE] Armed For…" at bounding box center [743, 707] width 275 height 37
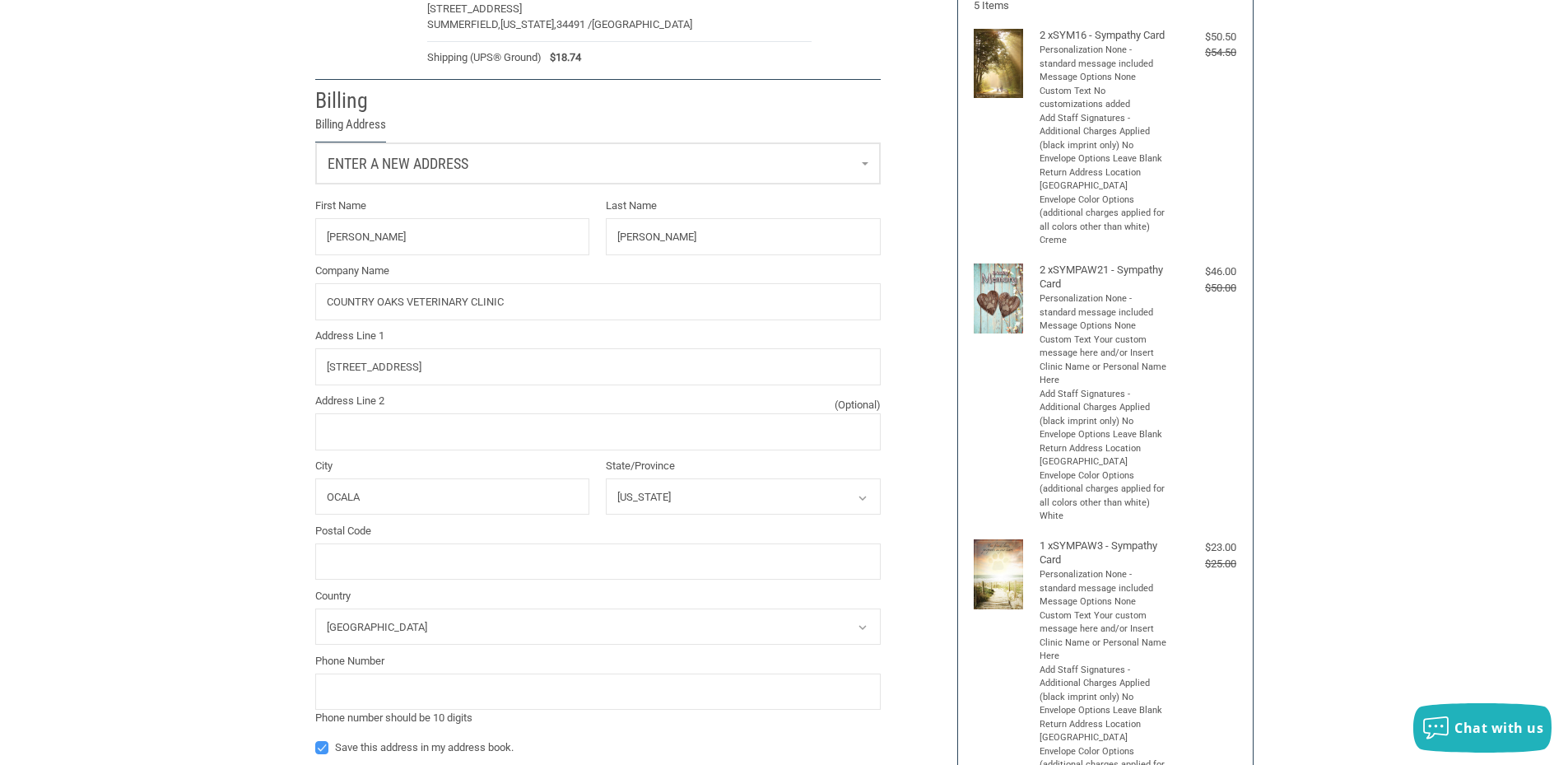
scroll to position [247, 0]
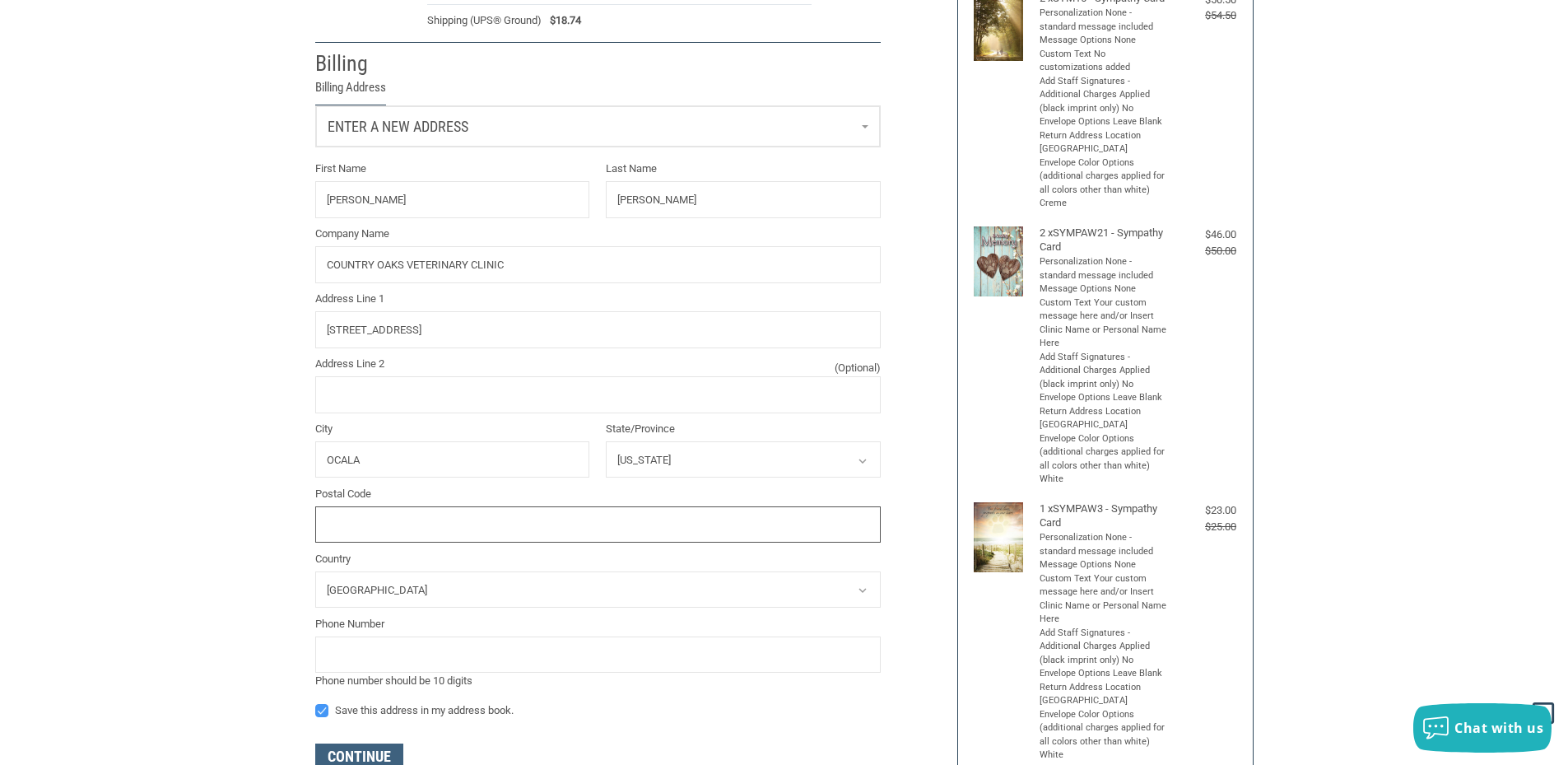
click at [457, 524] on input "Postal Code" at bounding box center [598, 525] width 566 height 37
type input "34480"
drag, startPoint x: 406, startPoint y: 654, endPoint x: 405, endPoint y: 636, distance: 18.0
click at [407, 650] on input "tel" at bounding box center [598, 655] width 566 height 37
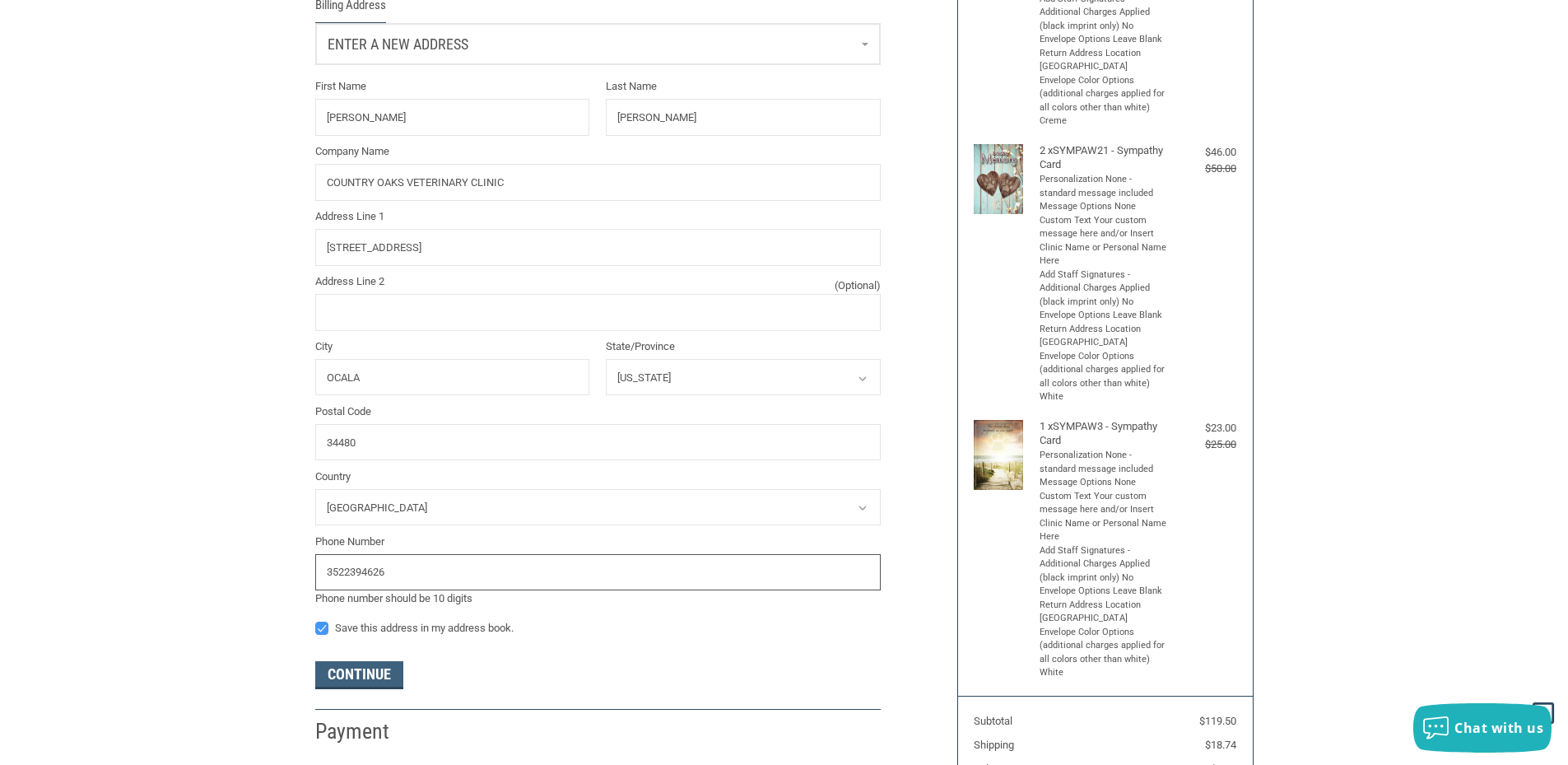
scroll to position [411, 0]
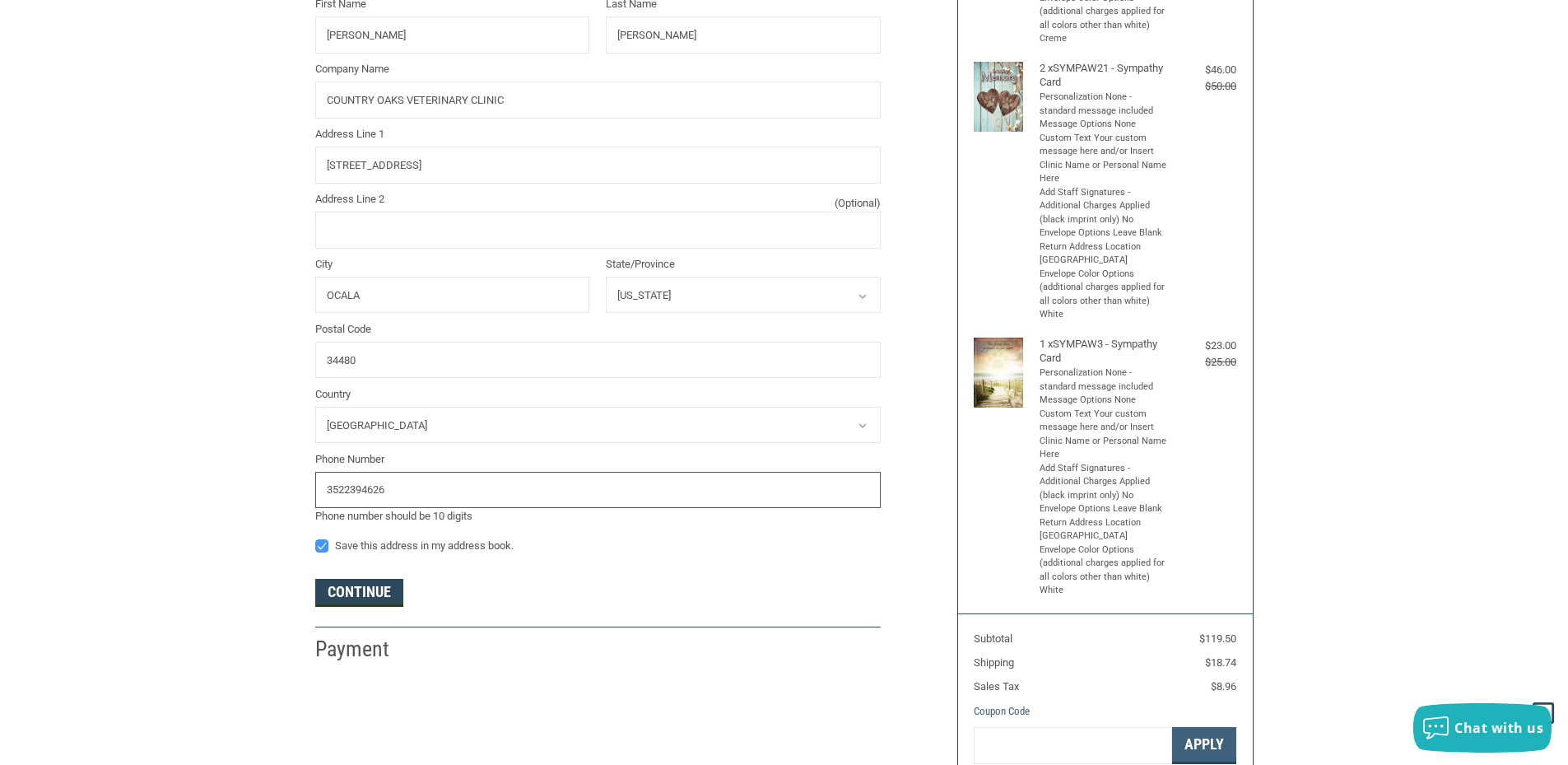
type input "3522394626"
click at [393, 596] on button "Continue" at bounding box center [359, 593] width 88 height 28
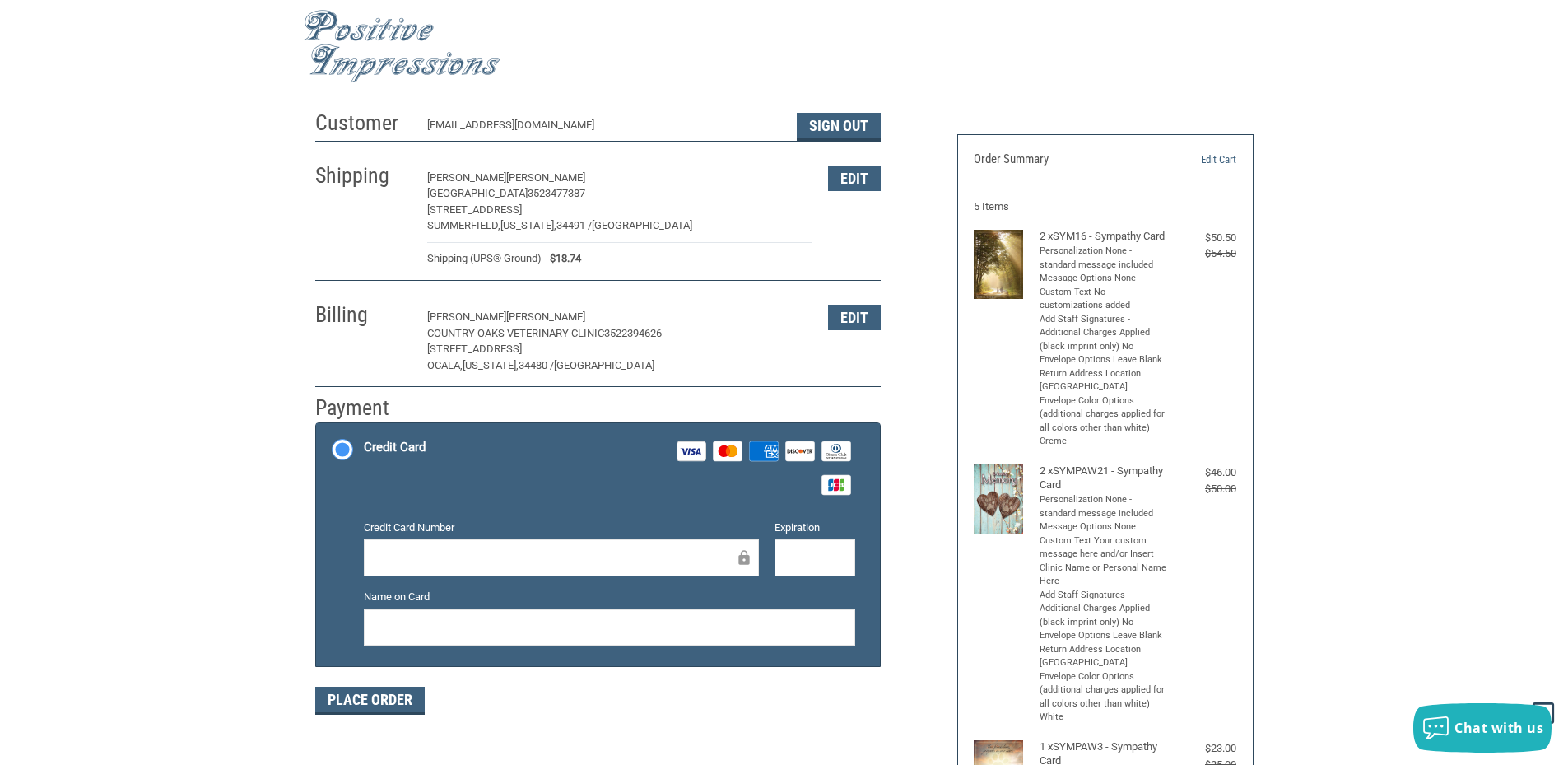
scroll to position [0, 0]
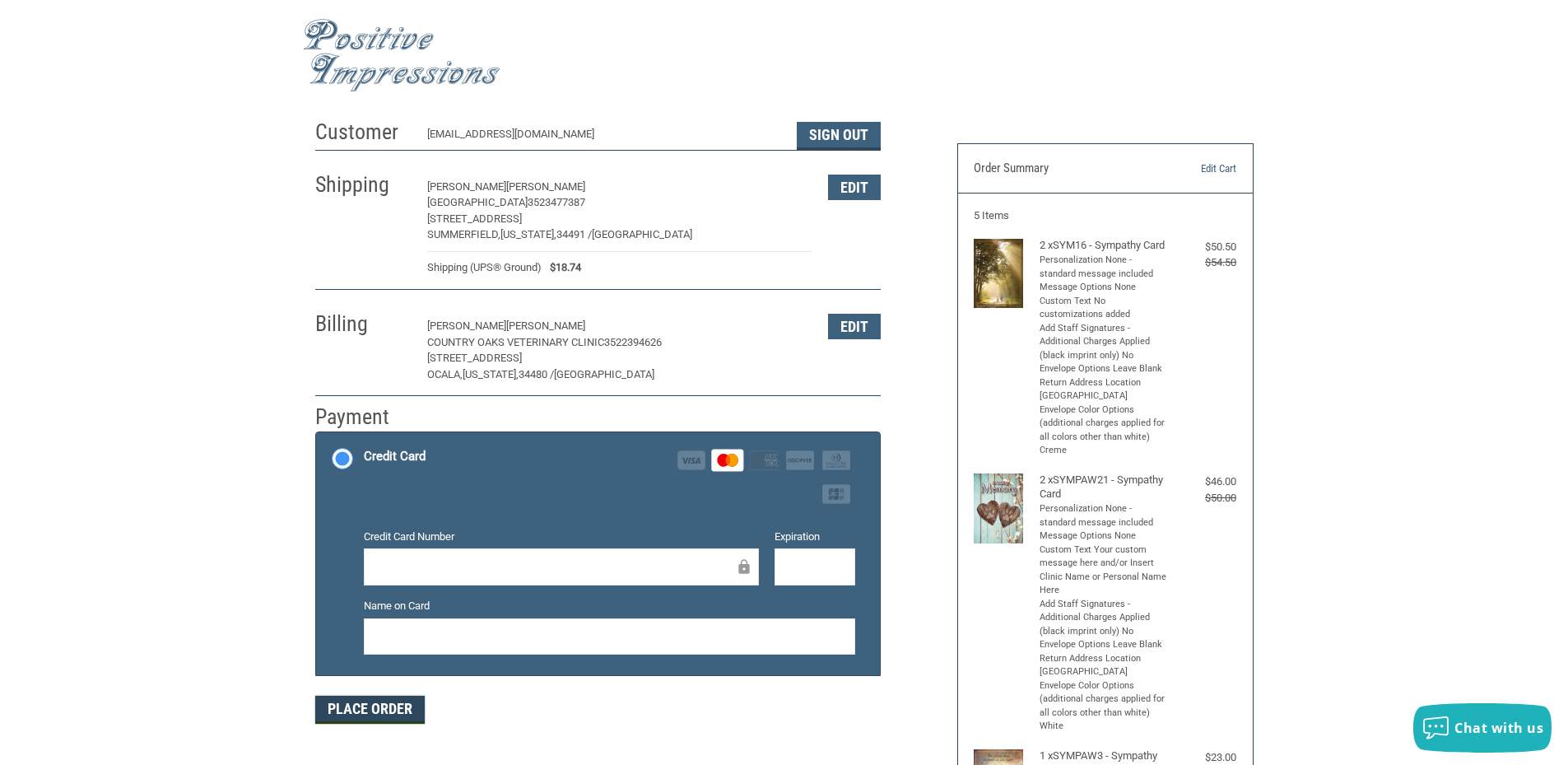
click at [355, 714] on button "Place Order" at bounding box center [370, 710] width 110 height 28
